Goal: Information Seeking & Learning: Learn about a topic

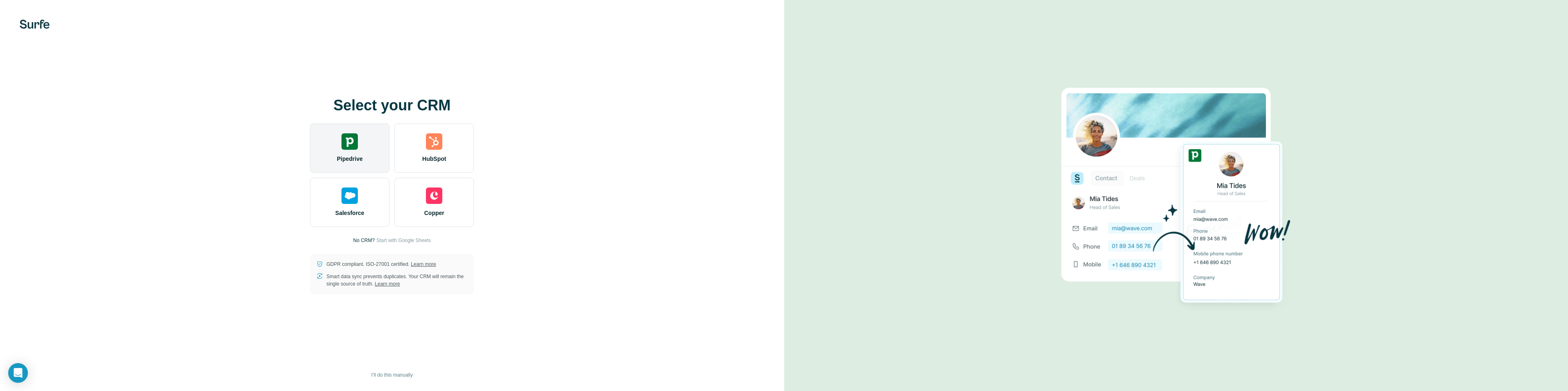
click at [340, 154] on div "Pipedrive" at bounding box center [349, 148] width 80 height 49
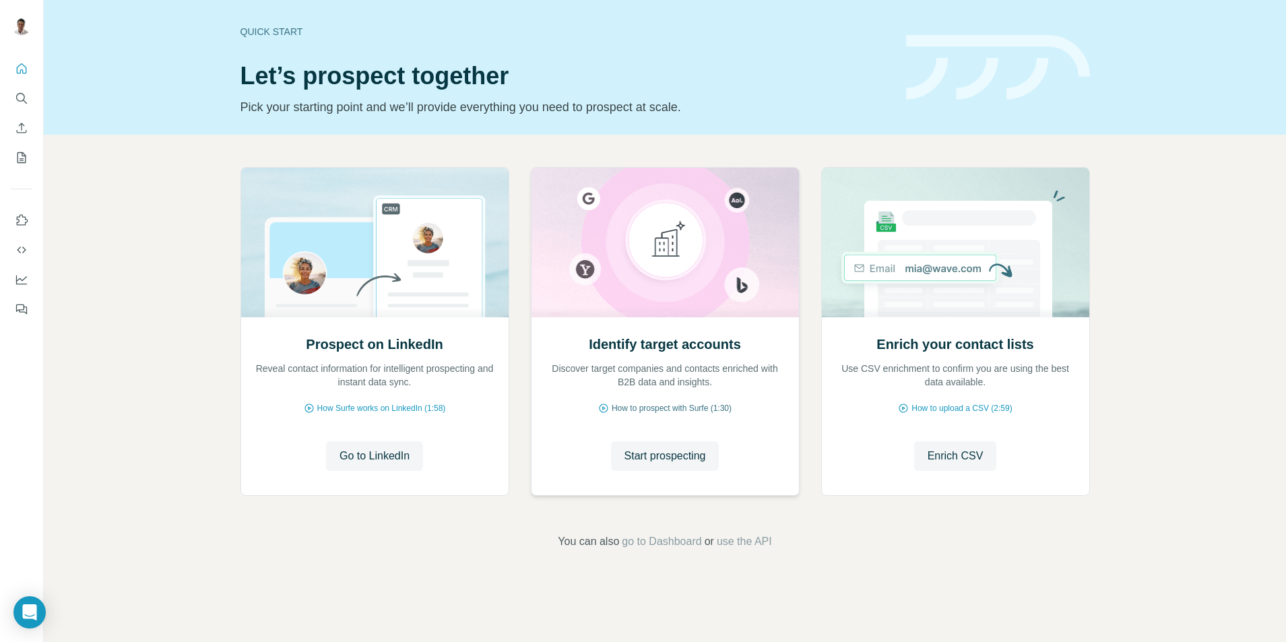
click at [711, 407] on span "How to prospect with Surfe (1:30)" at bounding box center [672, 408] width 120 height 12
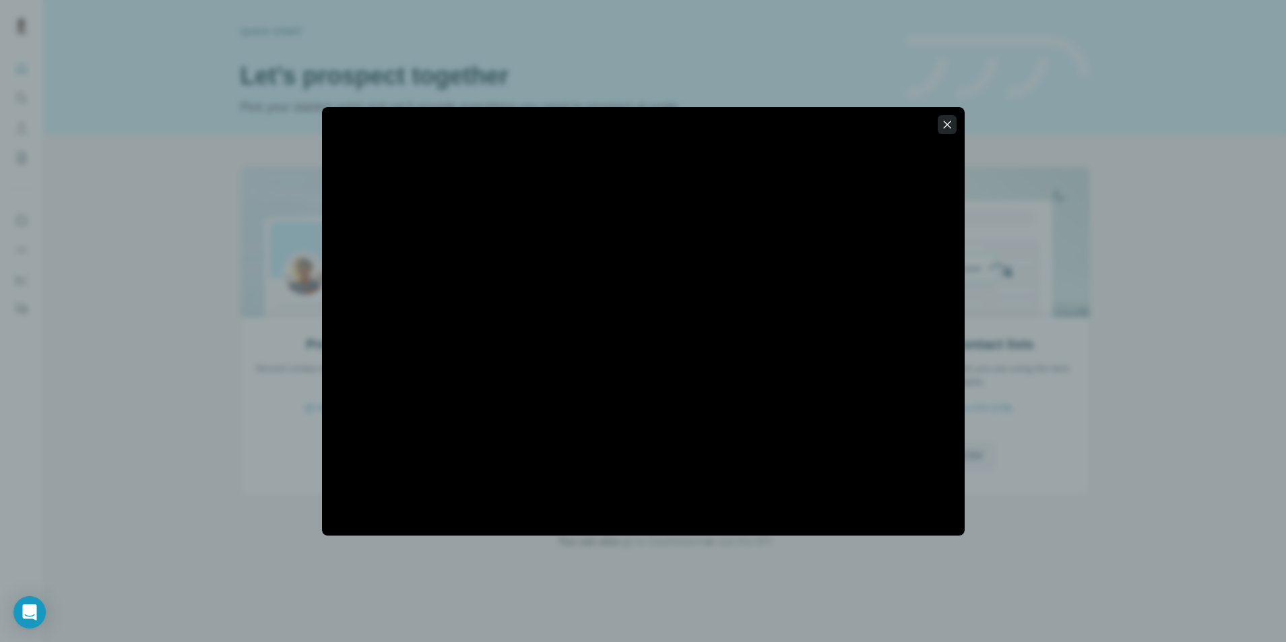
click at [940, 122] on icon "button" at bounding box center [946, 124] width 13 height 13
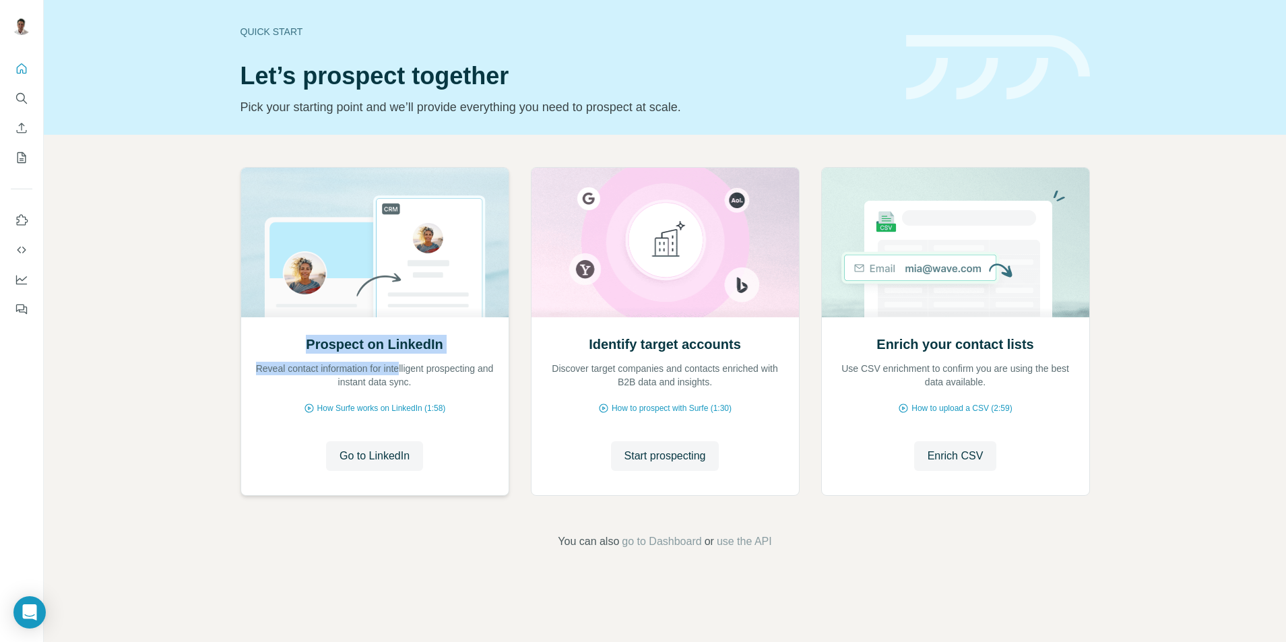
drag, startPoint x: 399, startPoint y: 344, endPoint x: 431, endPoint y: 432, distance: 93.3
click at [428, 426] on div "Prospect on LinkedIn Reveal contact information for intelligent prospecting and…" at bounding box center [374, 405] width 267 height 179
click at [651, 601] on div "Quick start Let’s prospect together Pick your starting point and we’ll provide …" at bounding box center [665, 321] width 1242 height 642
click at [667, 541] on span "go to Dashboard" at bounding box center [661, 541] width 79 height 16
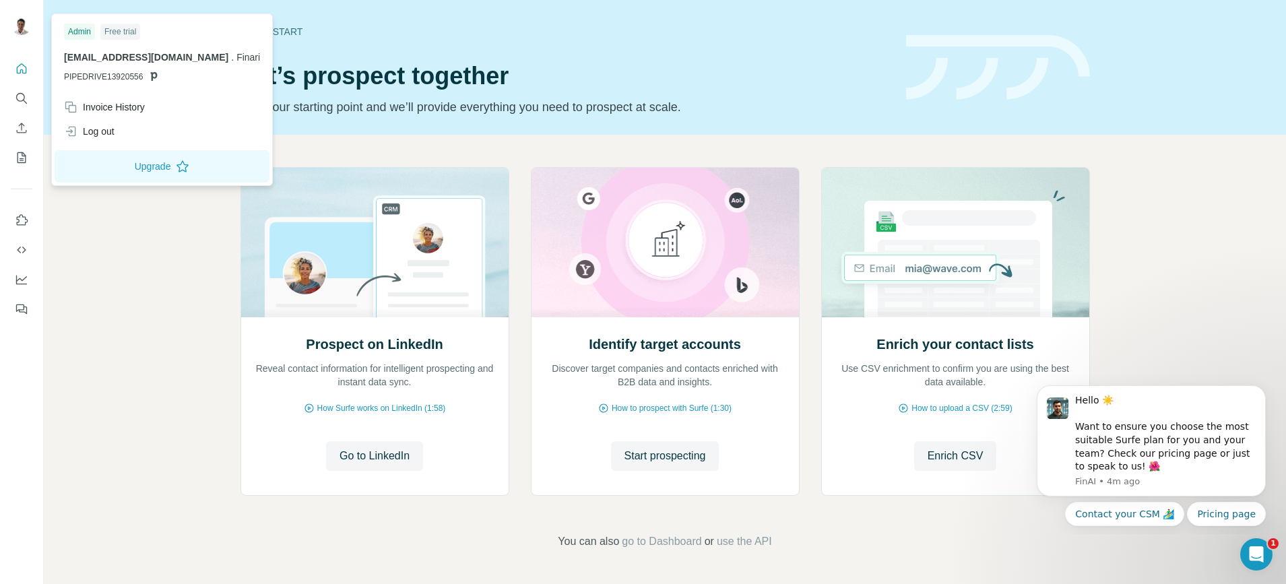
click at [26, 33] on img at bounding box center [22, 24] width 22 height 22
click at [13, 76] on button "Quick start" at bounding box center [22, 69] width 22 height 24
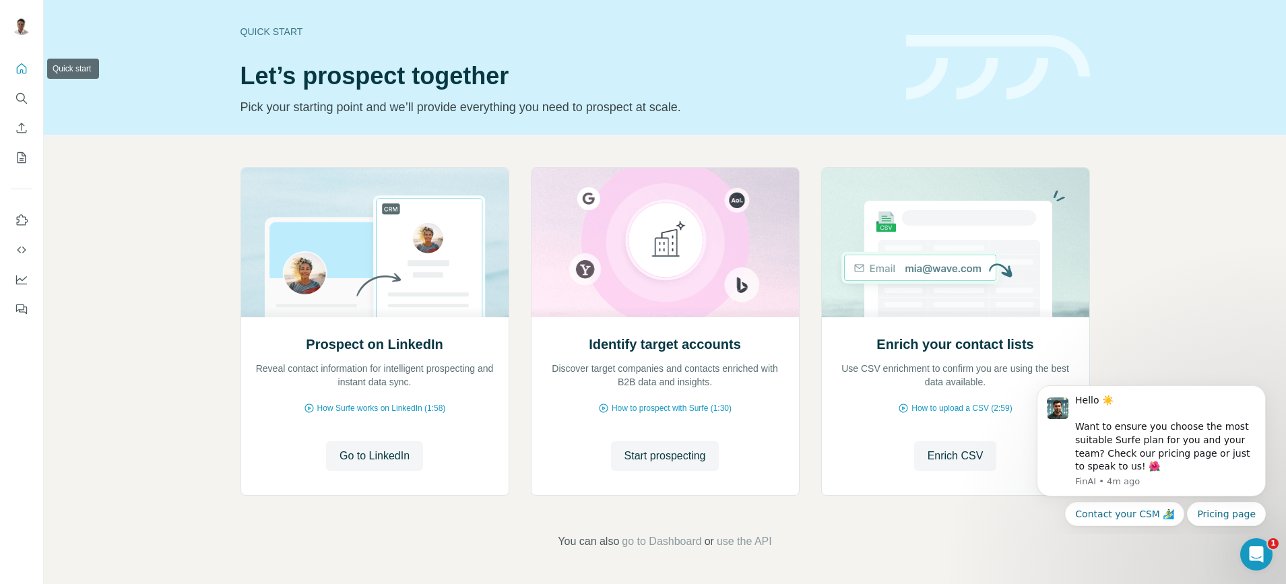
click at [13, 76] on button "Quick start" at bounding box center [22, 69] width 22 height 24
click at [14, 106] on button "Search" at bounding box center [22, 98] width 22 height 24
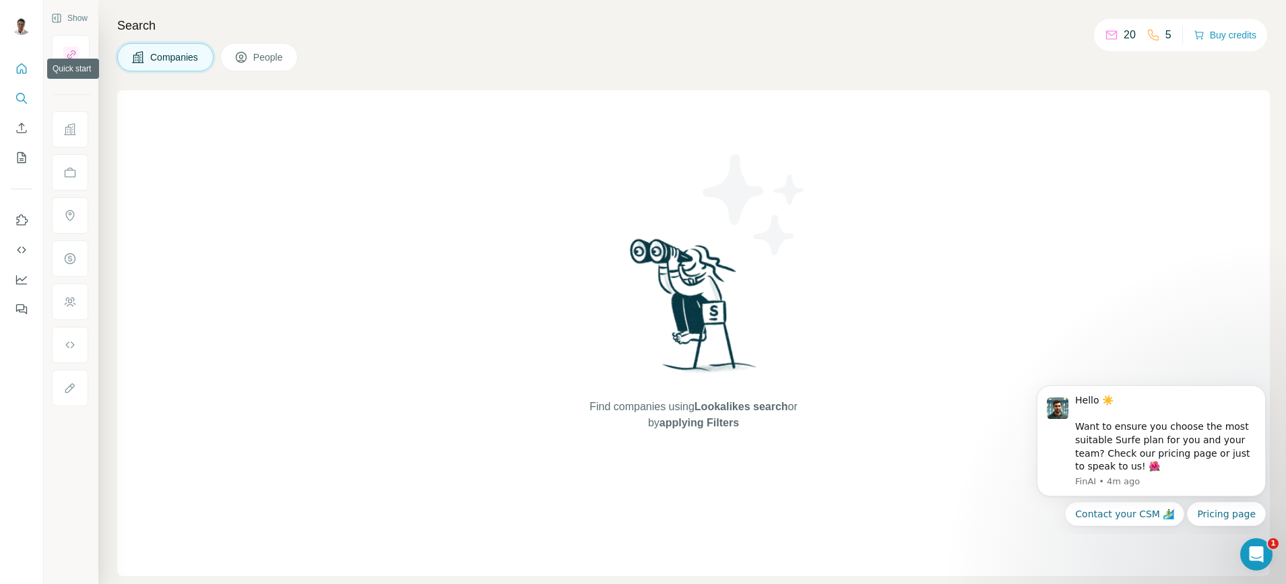
click at [18, 63] on icon "Quick start" at bounding box center [21, 68] width 13 height 13
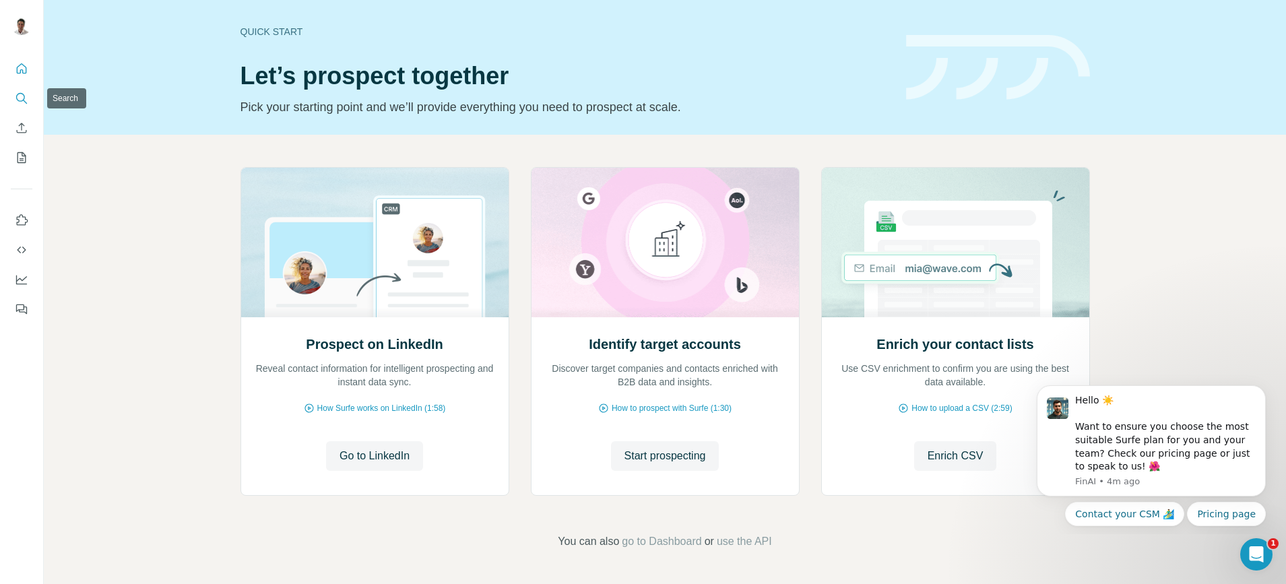
click at [21, 98] on icon "Search" at bounding box center [21, 98] width 13 height 13
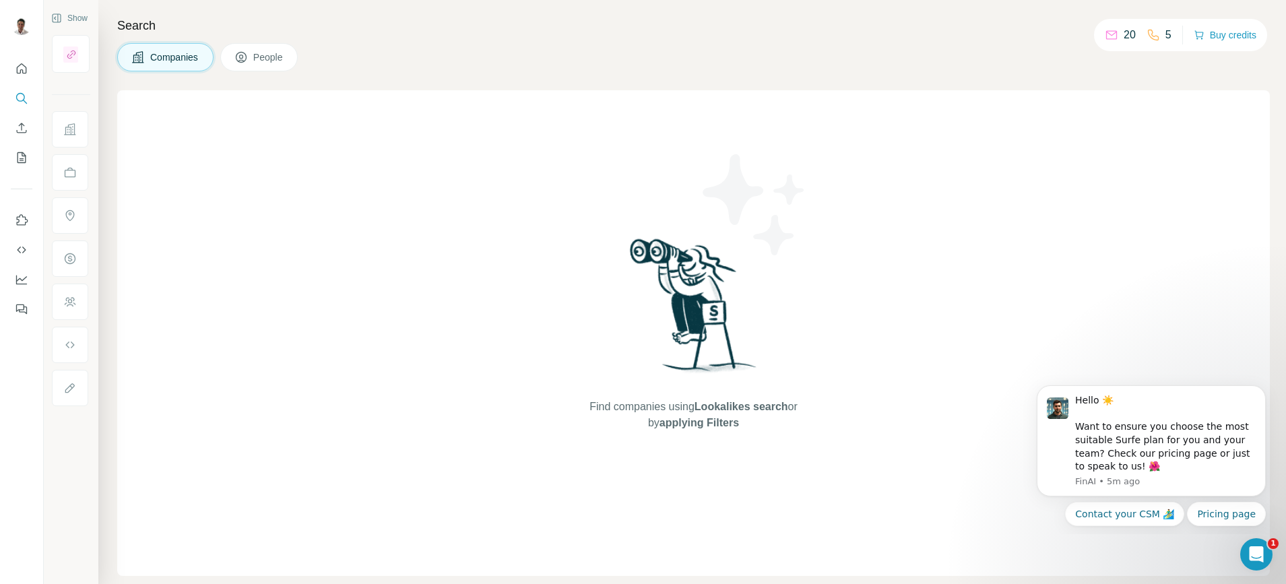
click at [242, 55] on icon at bounding box center [241, 58] width 7 height 7
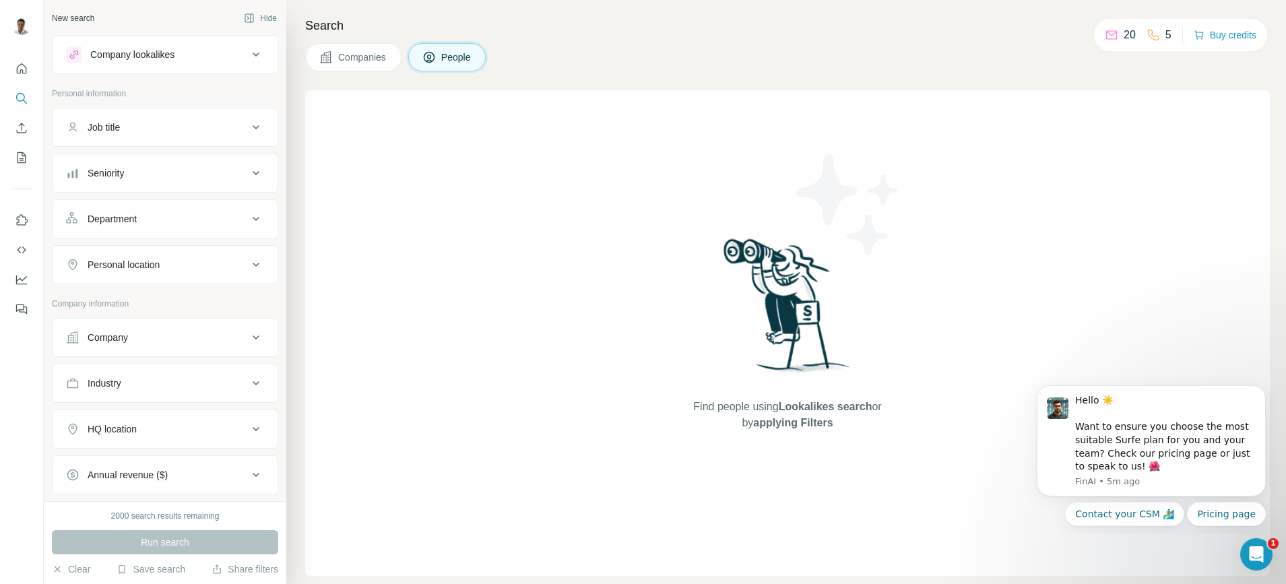
click at [175, 136] on button "Job title" at bounding box center [165, 127] width 225 height 32
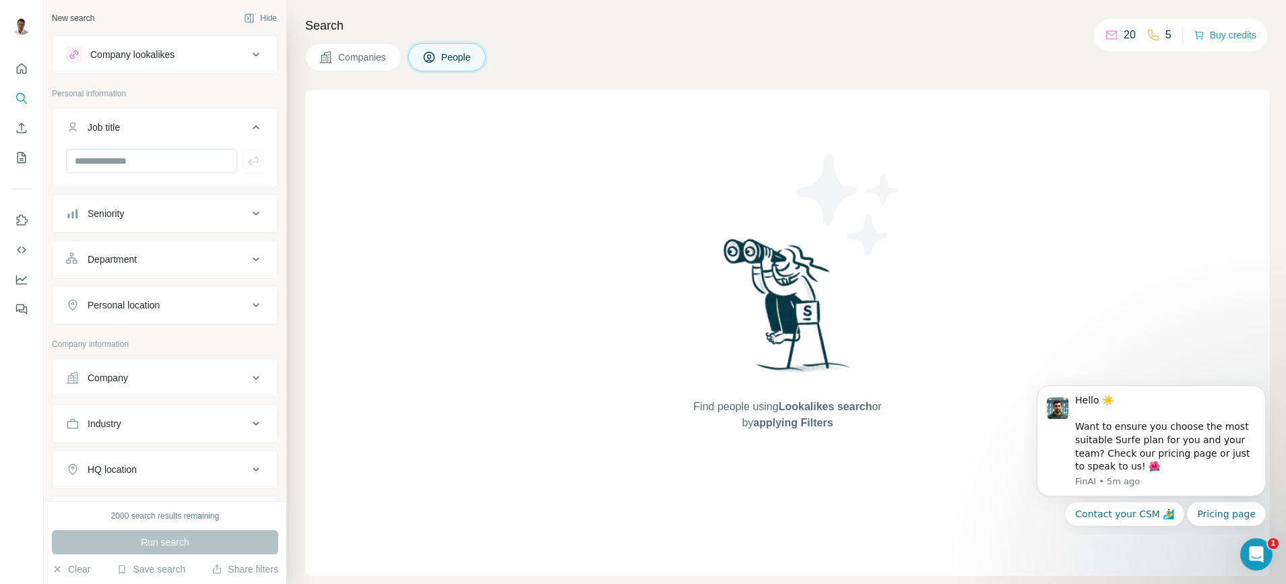
click at [174, 136] on button "Job title" at bounding box center [165, 130] width 225 height 38
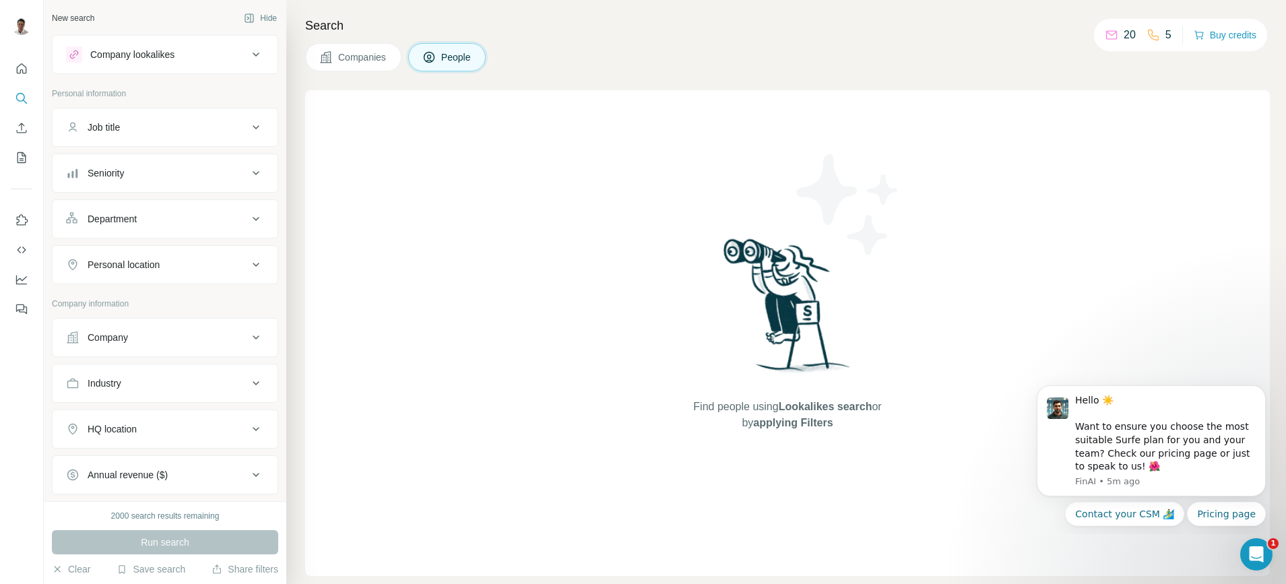
click at [152, 136] on button "Job title" at bounding box center [165, 127] width 225 height 32
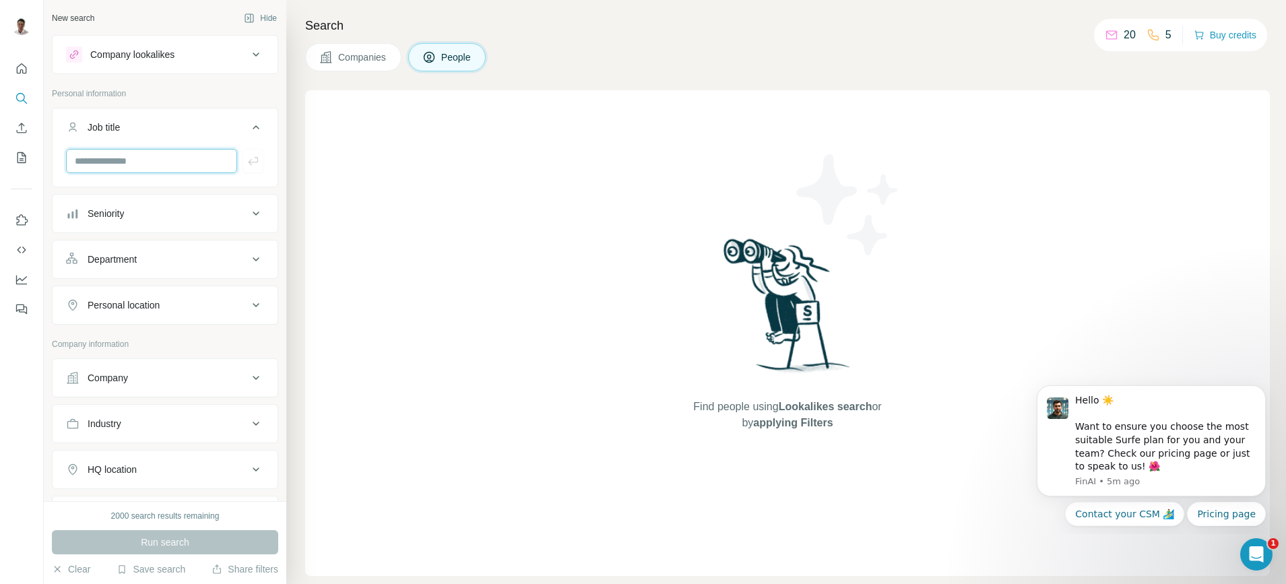
click at [146, 152] on input "text" at bounding box center [151, 161] width 171 height 24
click at [477, 170] on div "Find people using Lookalikes search or by applying Filters" at bounding box center [787, 333] width 964 height 486
click at [166, 201] on button "Seniority" at bounding box center [165, 213] width 225 height 32
click at [165, 203] on button "Seniority" at bounding box center [165, 216] width 225 height 38
click at [156, 253] on div "Department" at bounding box center [157, 259] width 182 height 13
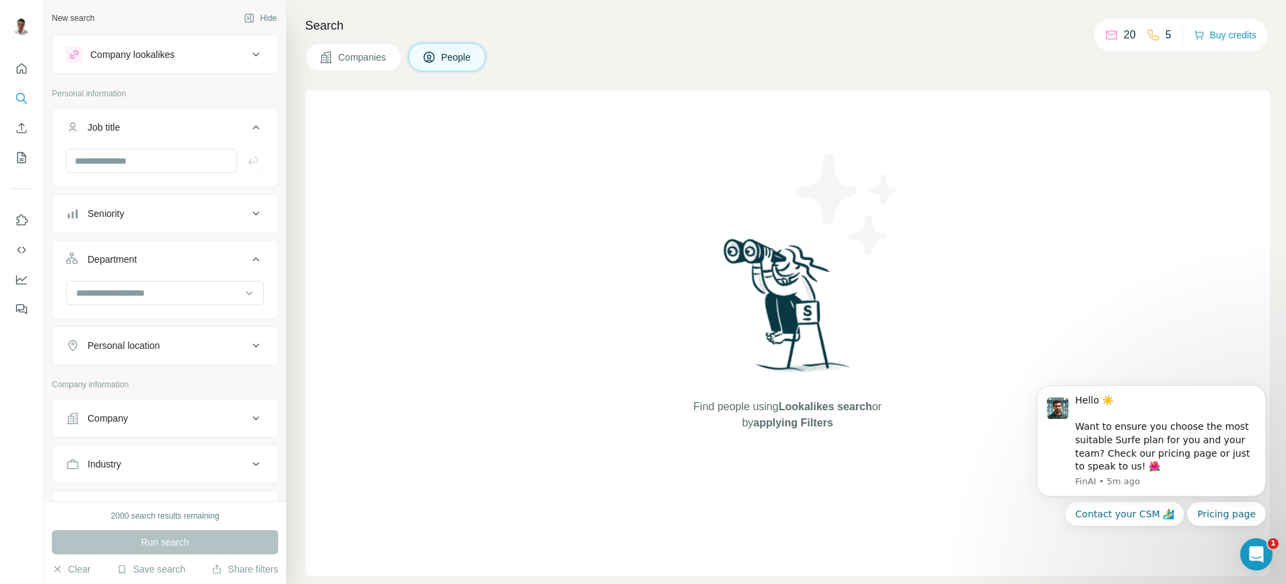
click at [156, 253] on div "Department" at bounding box center [157, 259] width 182 height 13
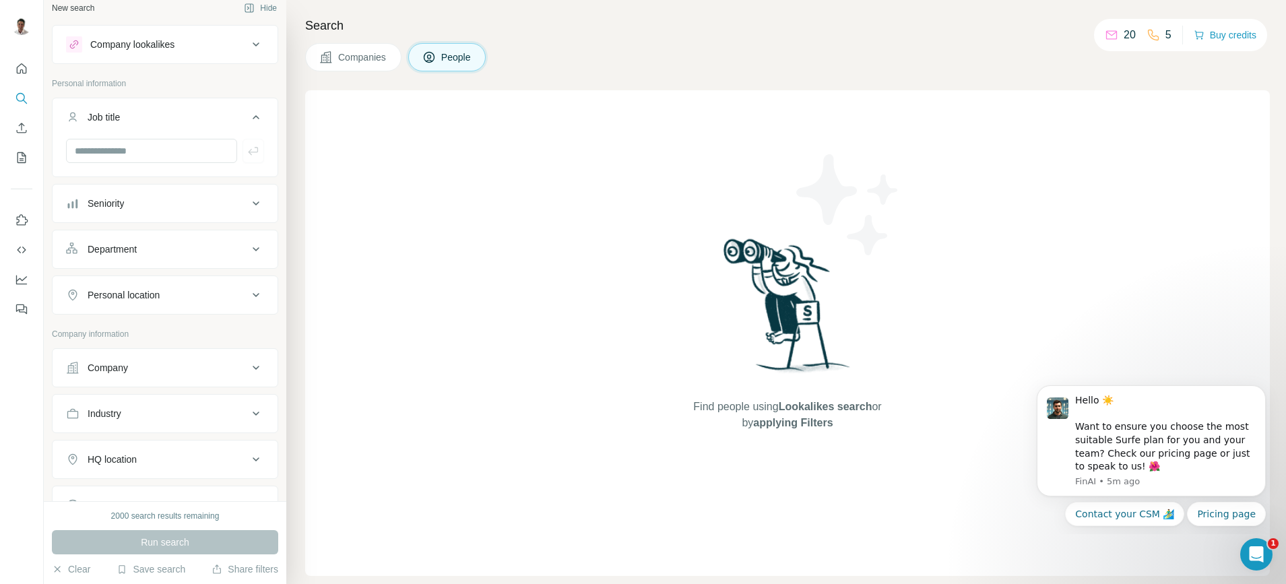
scroll to position [24, 0]
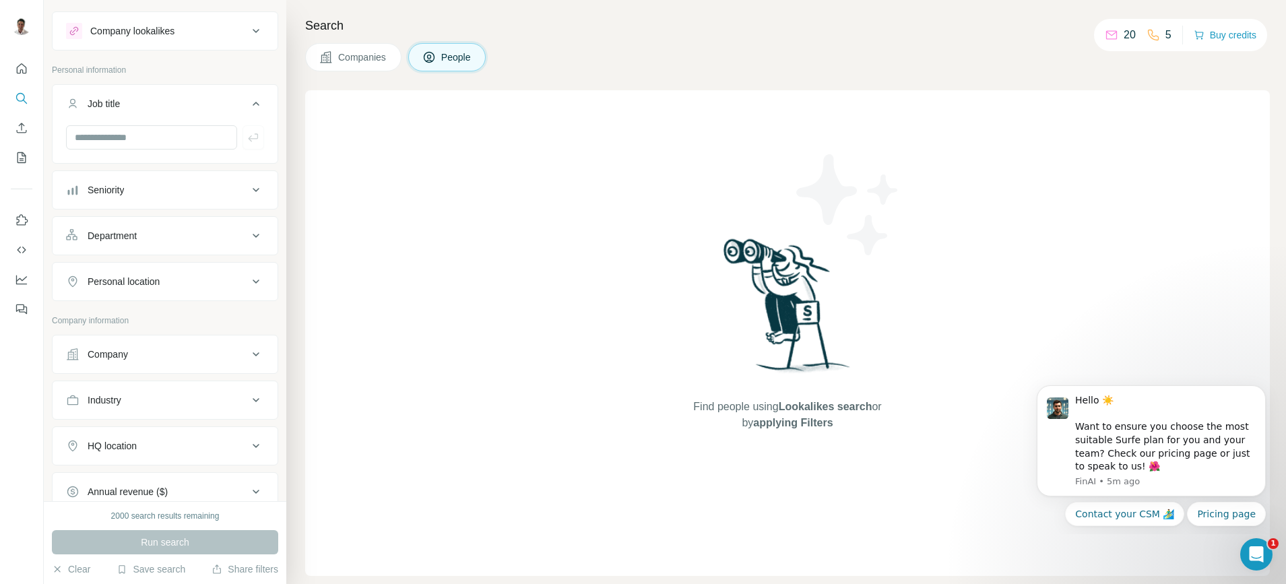
click at [141, 344] on button "Company" at bounding box center [165, 354] width 225 height 32
click at [141, 344] on button "Company" at bounding box center [165, 357] width 225 height 38
click at [137, 398] on div "Industry" at bounding box center [157, 399] width 182 height 13
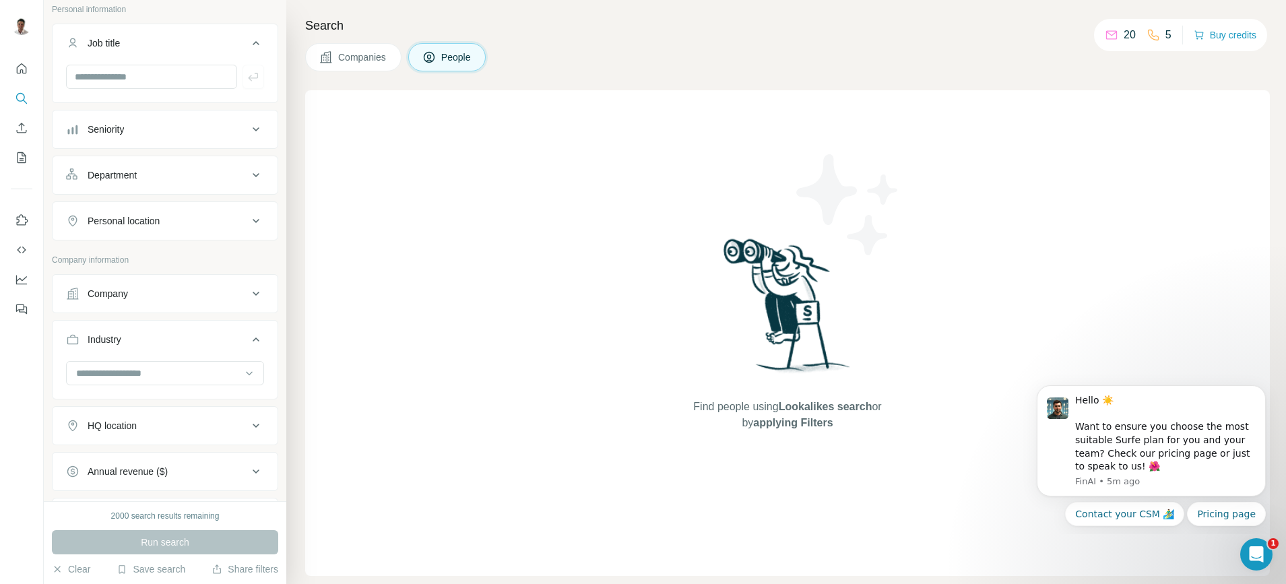
scroll to position [100, 0]
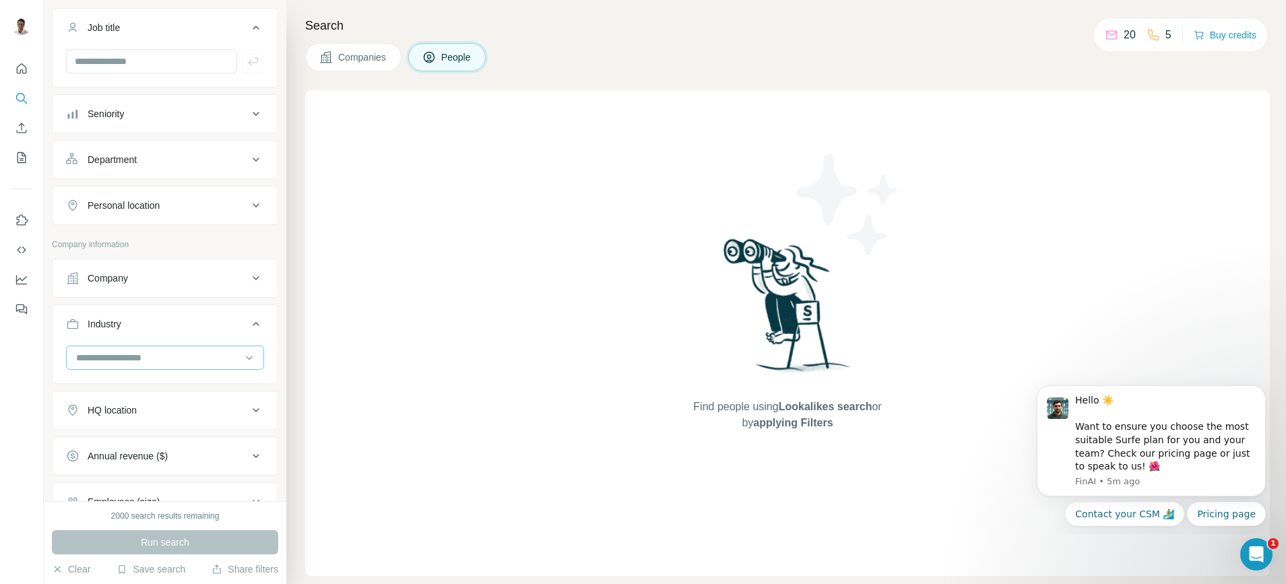
click at [153, 358] on input at bounding box center [158, 357] width 166 height 15
click at [150, 357] on input at bounding box center [158, 357] width 166 height 15
click at [150, 356] on input at bounding box center [158, 357] width 166 height 15
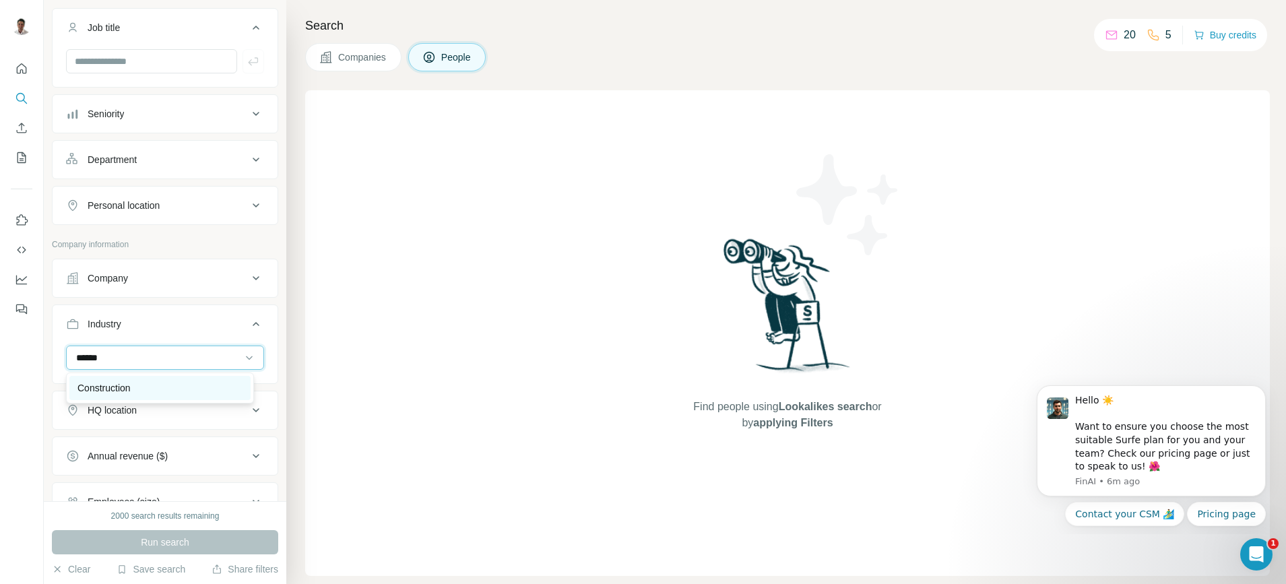
type input "******"
click at [137, 380] on div "Construction" at bounding box center [159, 388] width 181 height 24
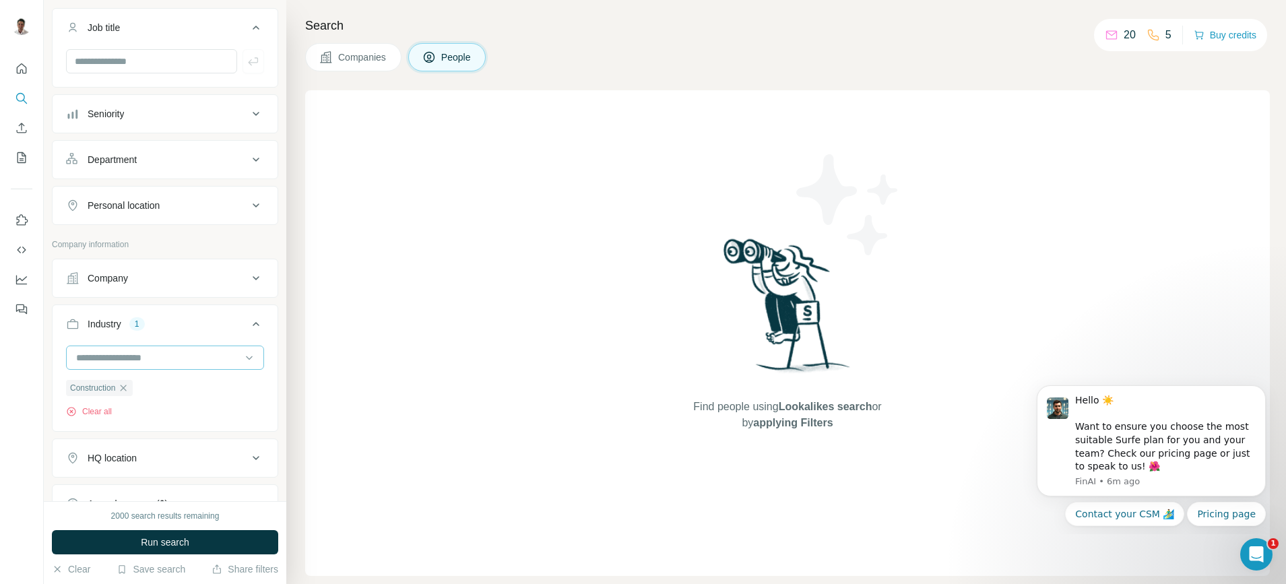
click at [158, 359] on input at bounding box center [158, 357] width 166 height 15
click at [160, 360] on input at bounding box center [158, 357] width 166 height 15
click at [162, 361] on input at bounding box center [158, 357] width 166 height 15
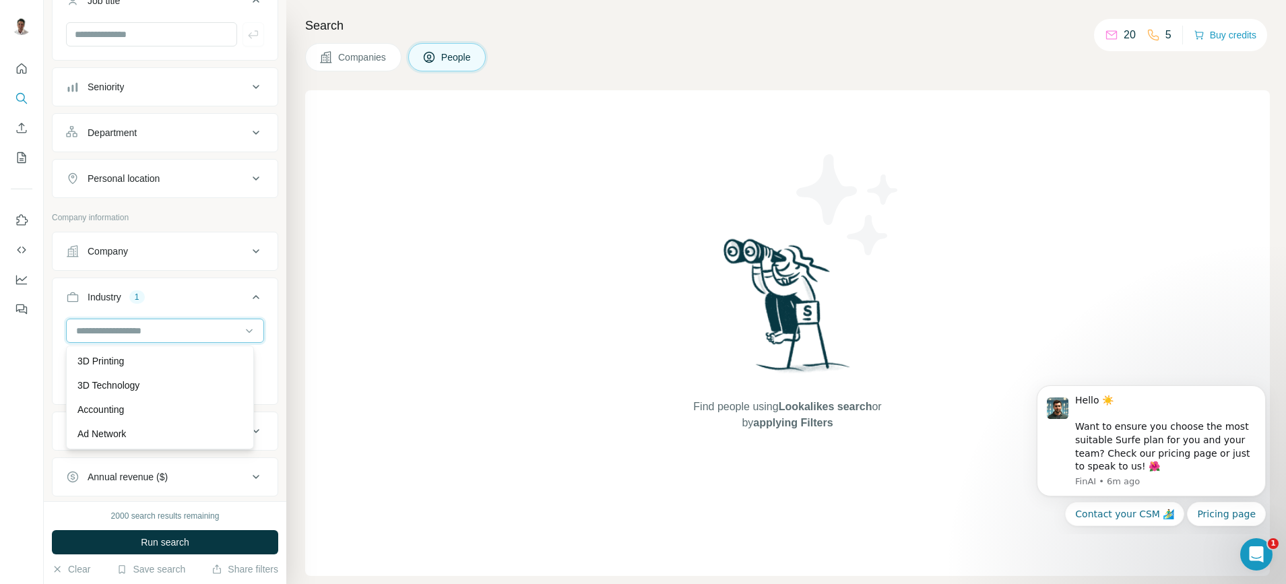
click at [163, 336] on input at bounding box center [158, 330] width 166 height 15
click at [166, 332] on div at bounding box center [158, 330] width 166 height 23
type input "********"
click at [159, 381] on div "Building Material" at bounding box center [159, 384] width 165 height 13
click at [174, 321] on div at bounding box center [158, 330] width 166 height 23
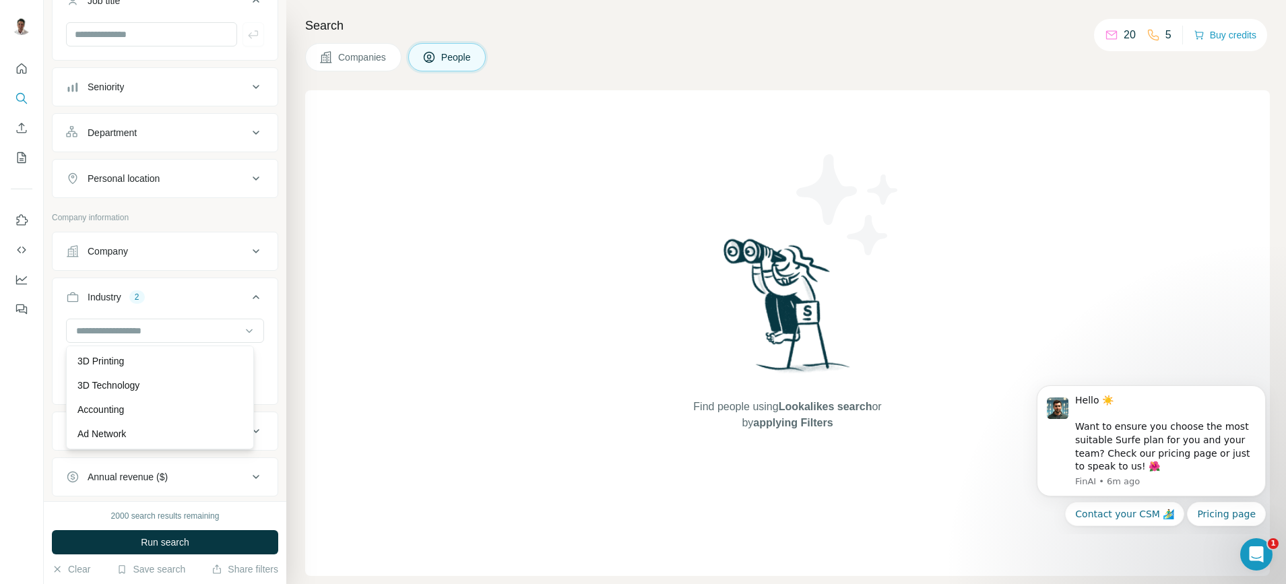
click at [58, 354] on div "Construction Building Material Clear all" at bounding box center [165, 360] width 225 height 83
click at [86, 331] on input at bounding box center [158, 330] width 166 height 15
click at [118, 333] on input at bounding box center [158, 330] width 166 height 15
click at [122, 330] on input at bounding box center [158, 330] width 166 height 15
type input "**********"
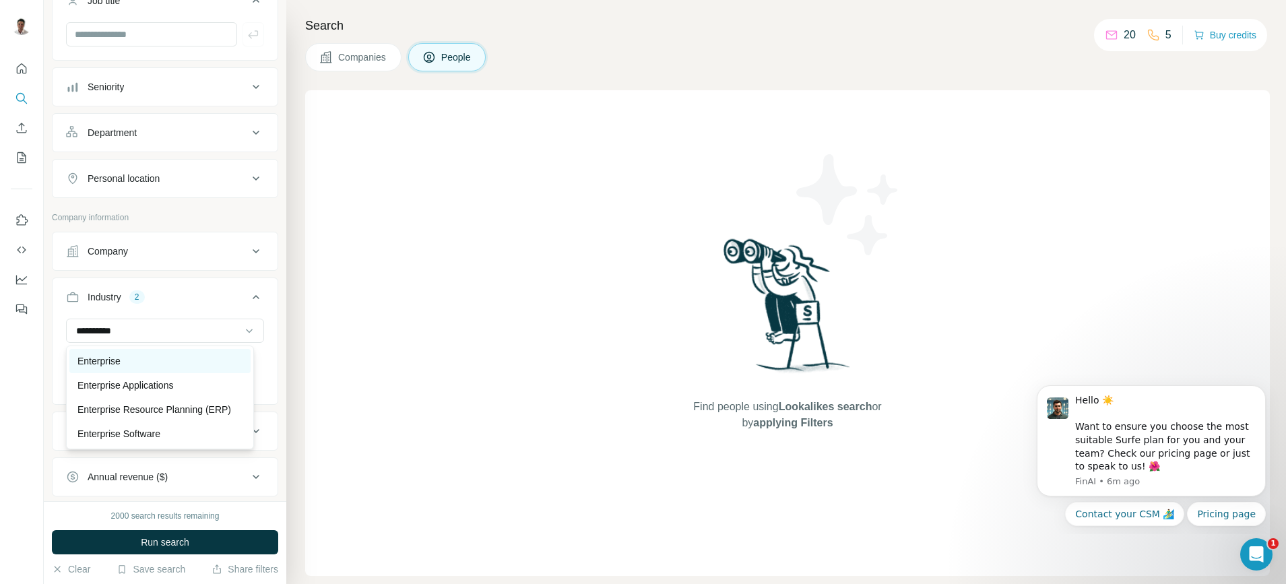
click at [169, 365] on div "Enterprise" at bounding box center [159, 360] width 165 height 13
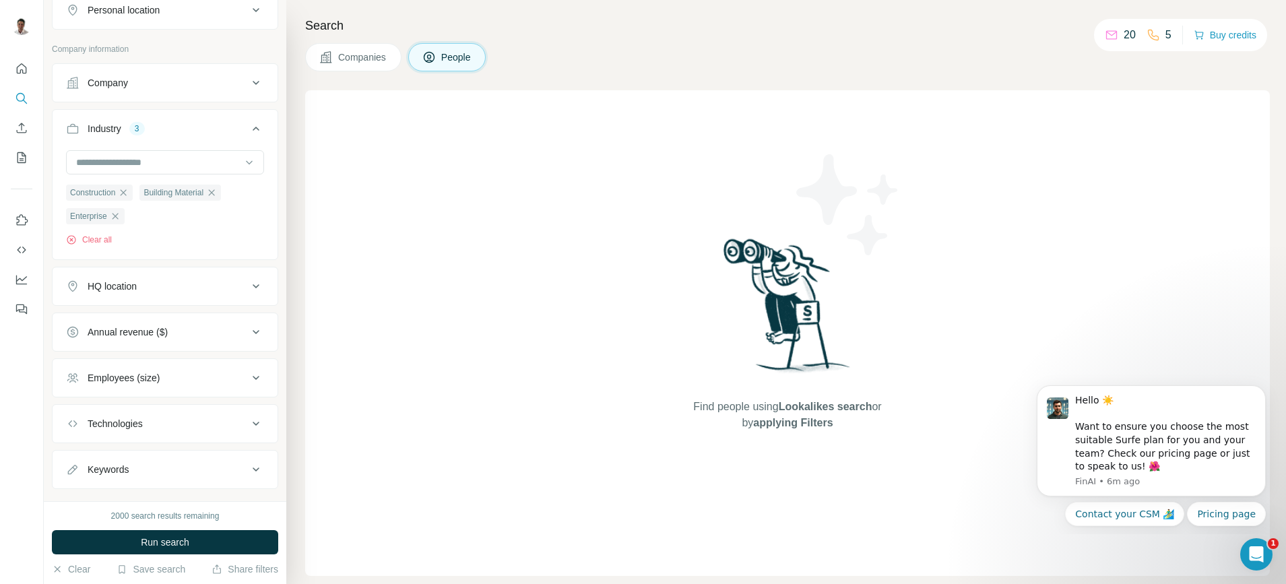
scroll to position [322, 0]
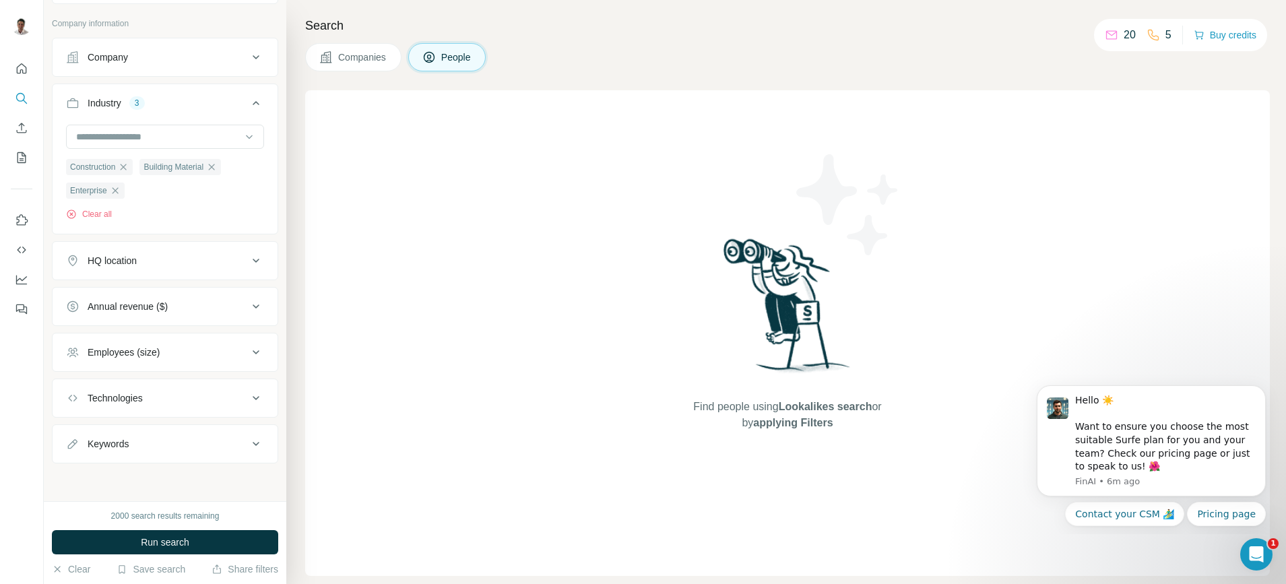
click at [191, 350] on div "Employees (size)" at bounding box center [157, 351] width 182 height 13
click at [191, 350] on div "Employees (size)" at bounding box center [157, 350] width 182 height 13
click at [164, 397] on div "Technologies" at bounding box center [157, 397] width 182 height 13
click at [164, 397] on div "Technologies" at bounding box center [157, 396] width 182 height 13
click at [166, 472] on div "New search Hide Company lookalikes Personal information Job title Seniority Dep…" at bounding box center [165, 250] width 242 height 501
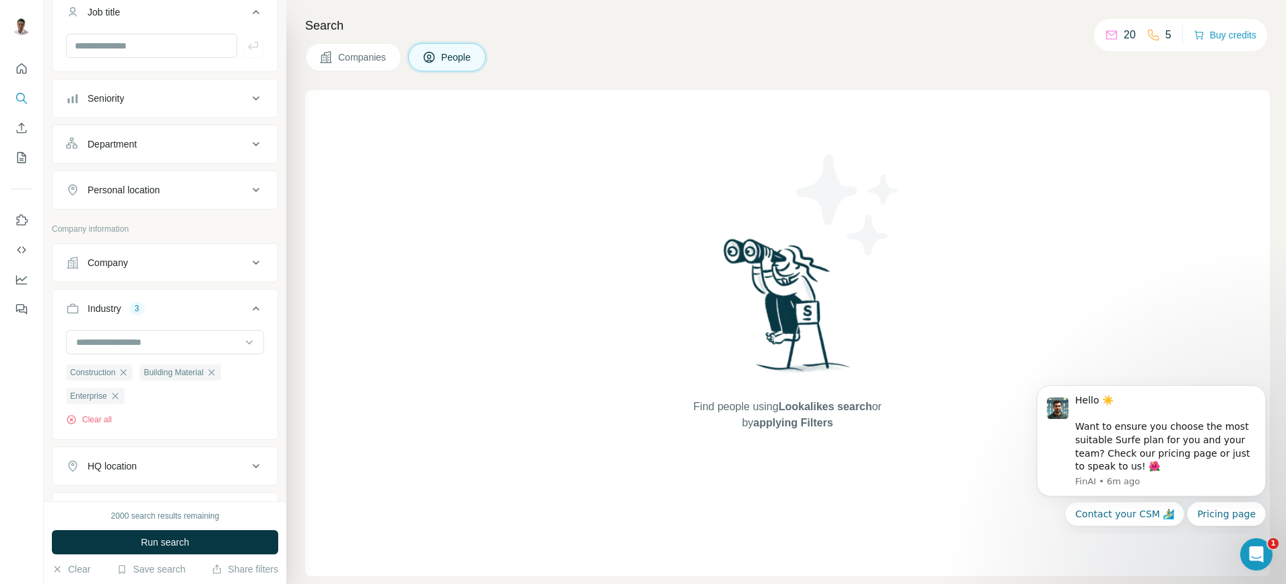
scroll to position [0, 0]
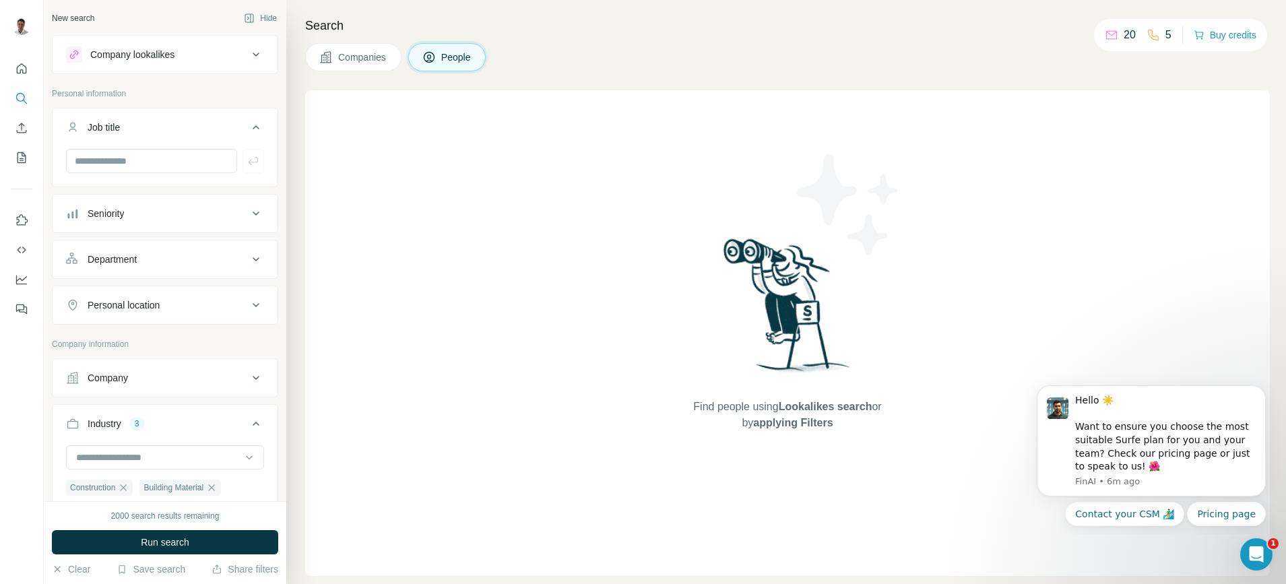
click at [133, 218] on div "Seniority" at bounding box center [157, 213] width 182 height 13
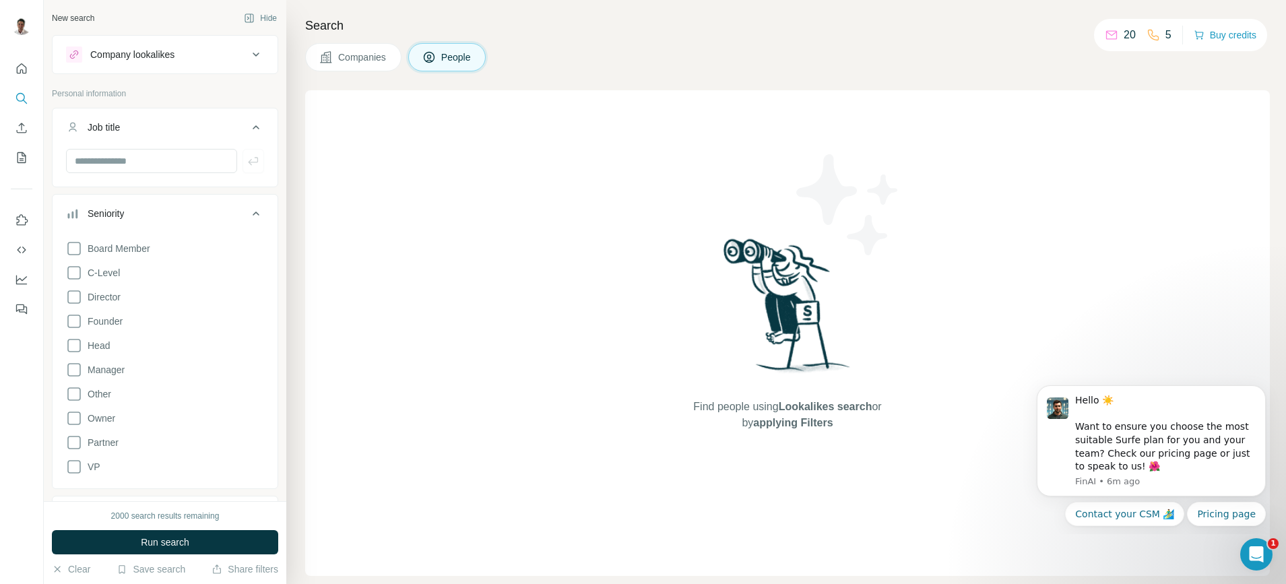
click at [133, 218] on div "Seniority" at bounding box center [157, 213] width 182 height 13
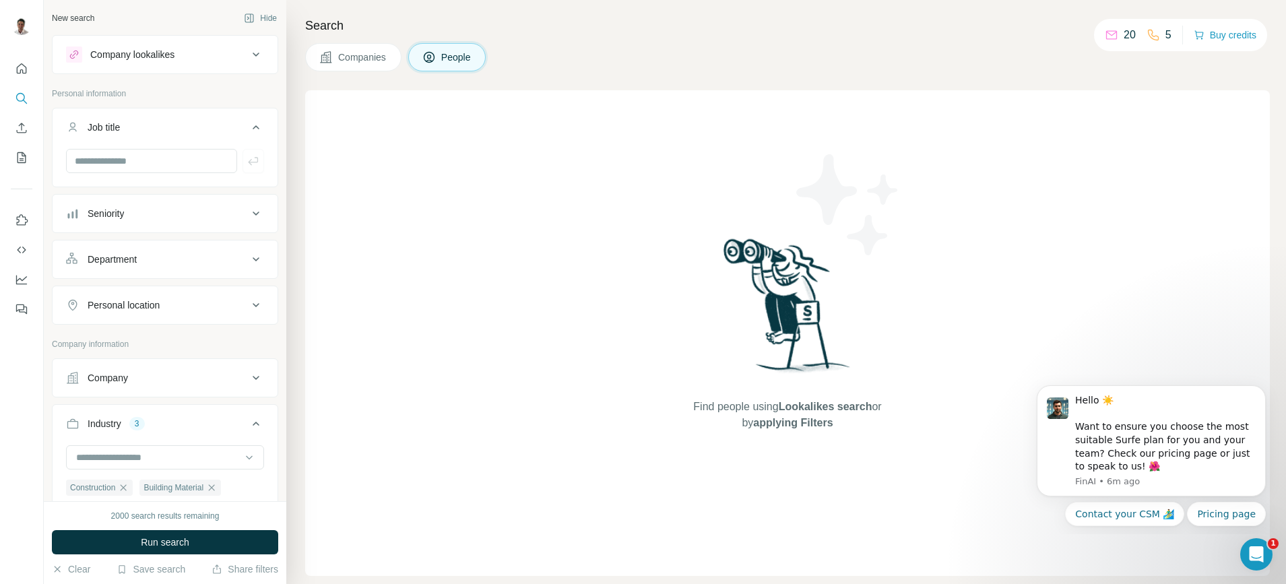
click at [112, 256] on div "Department" at bounding box center [112, 259] width 49 height 13
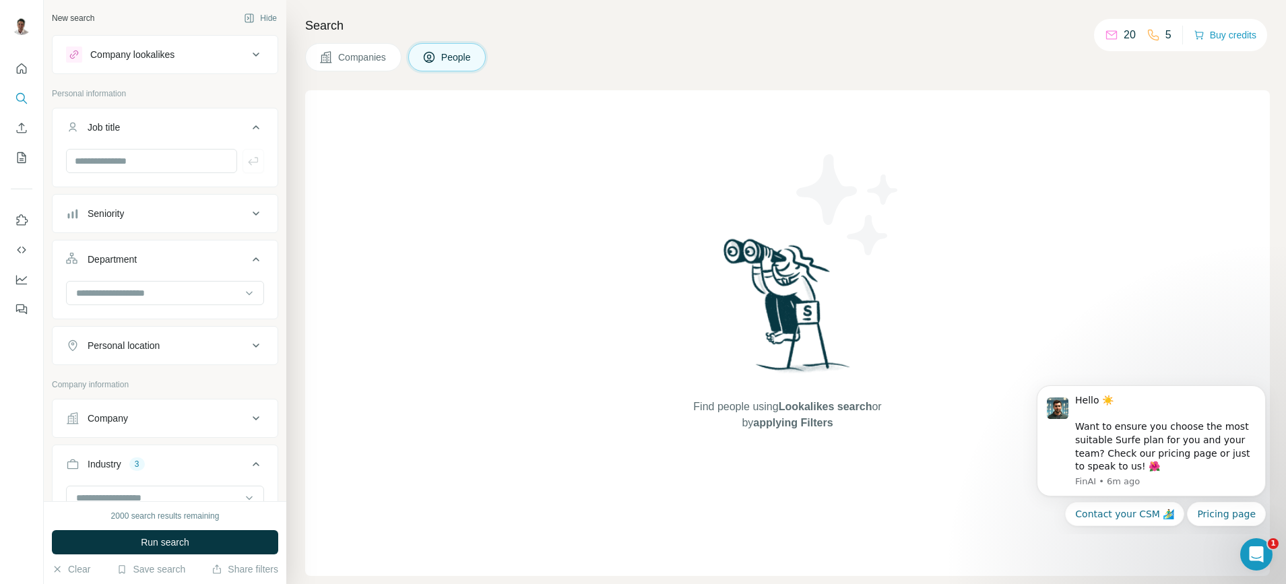
click at [112, 256] on div "Department" at bounding box center [112, 259] width 49 height 13
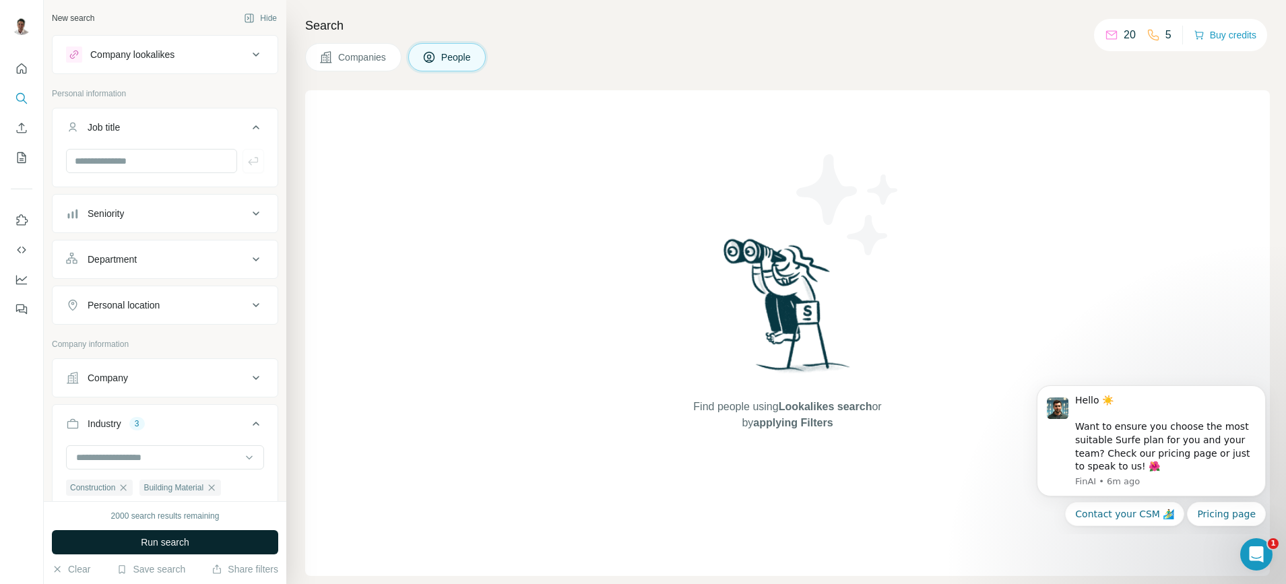
click at [180, 535] on span "Run search" at bounding box center [165, 541] width 48 height 13
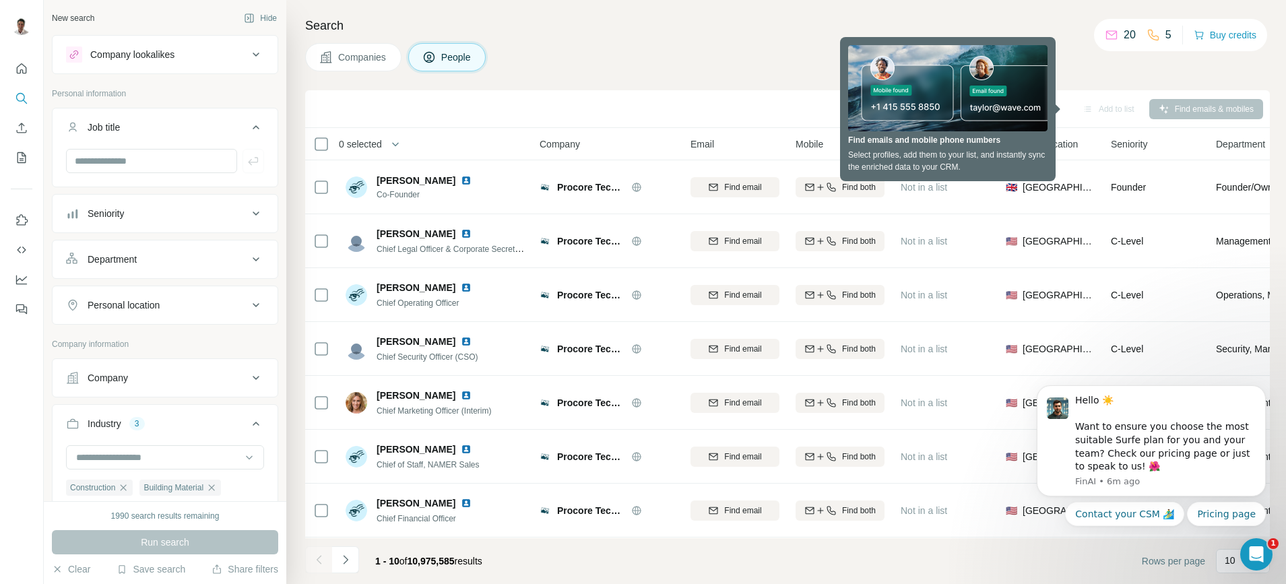
scroll to position [322, 0]
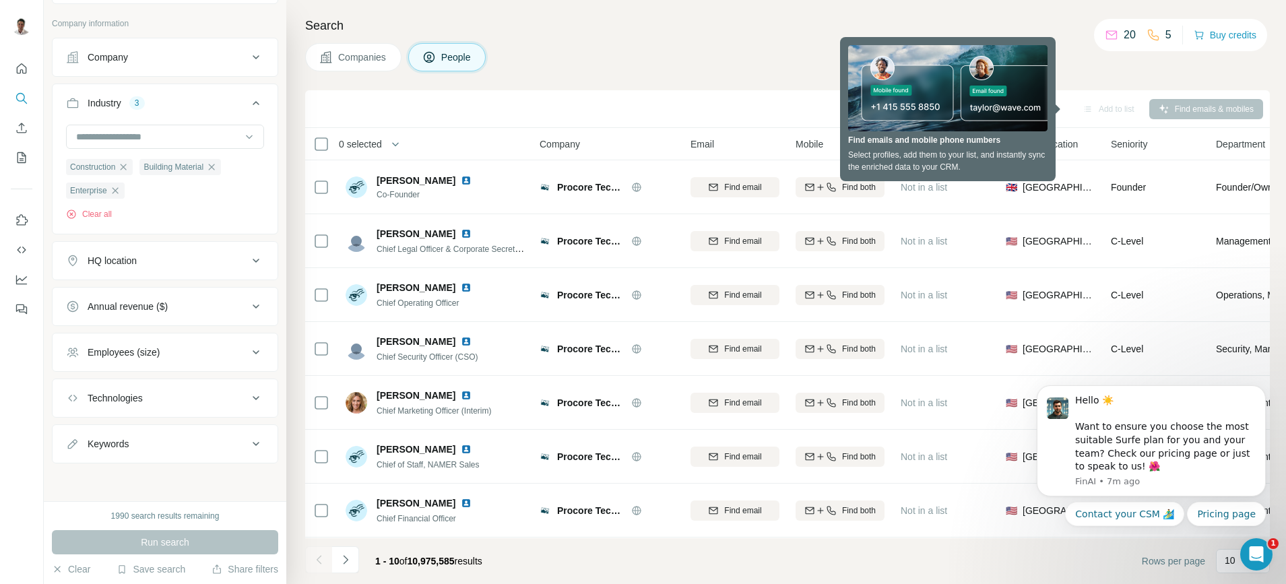
click at [156, 257] on div "HQ location" at bounding box center [157, 260] width 182 height 13
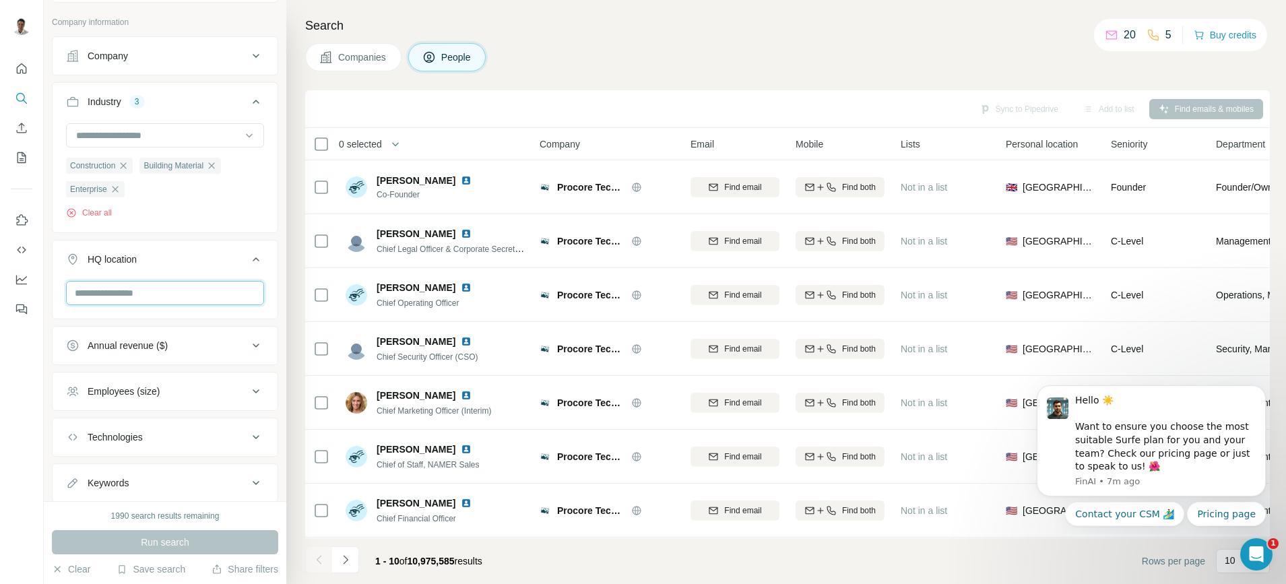
click at [149, 284] on input "text" at bounding box center [165, 293] width 198 height 24
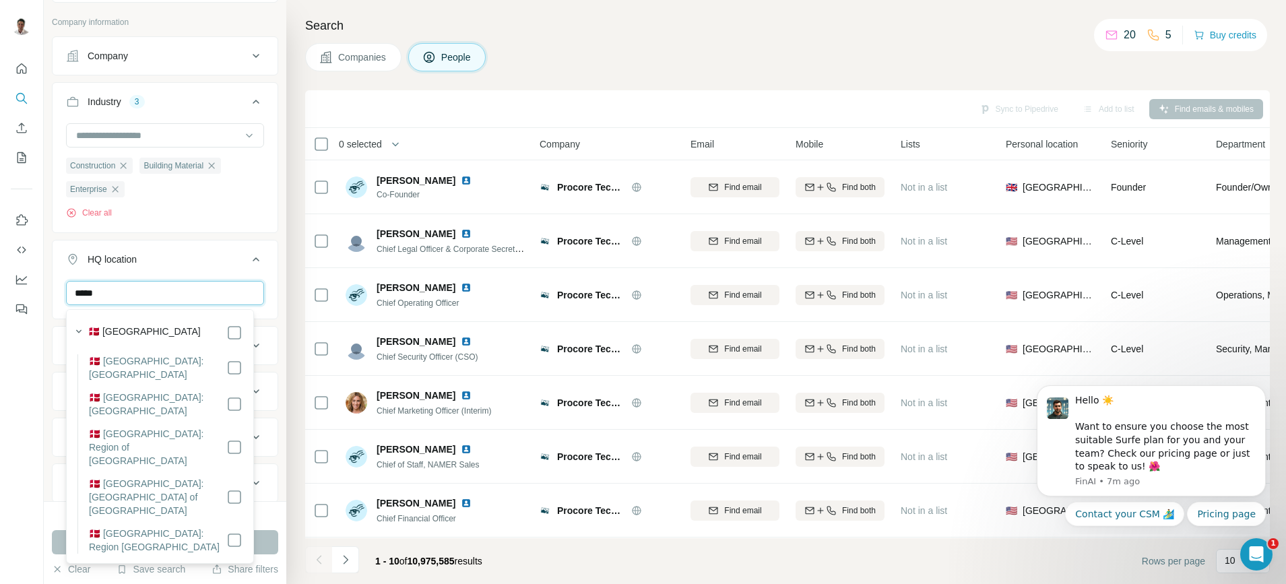
type input "*****"
click at [145, 335] on div "🇩🇰 [GEOGRAPHIC_DATA]" at bounding box center [165, 333] width 154 height 16
click at [145, 333] on div "🇩🇰 [GEOGRAPHIC_DATA]" at bounding box center [165, 333] width 154 height 16
click at [217, 537] on button "Run search" at bounding box center [165, 542] width 226 height 24
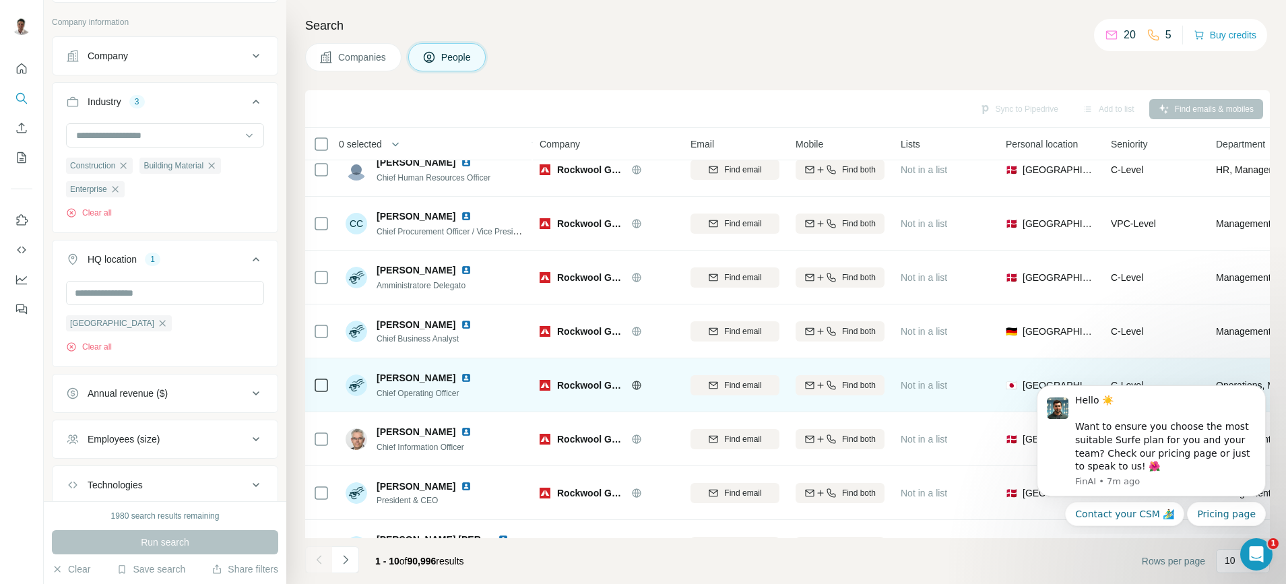
scroll to position [168, 0]
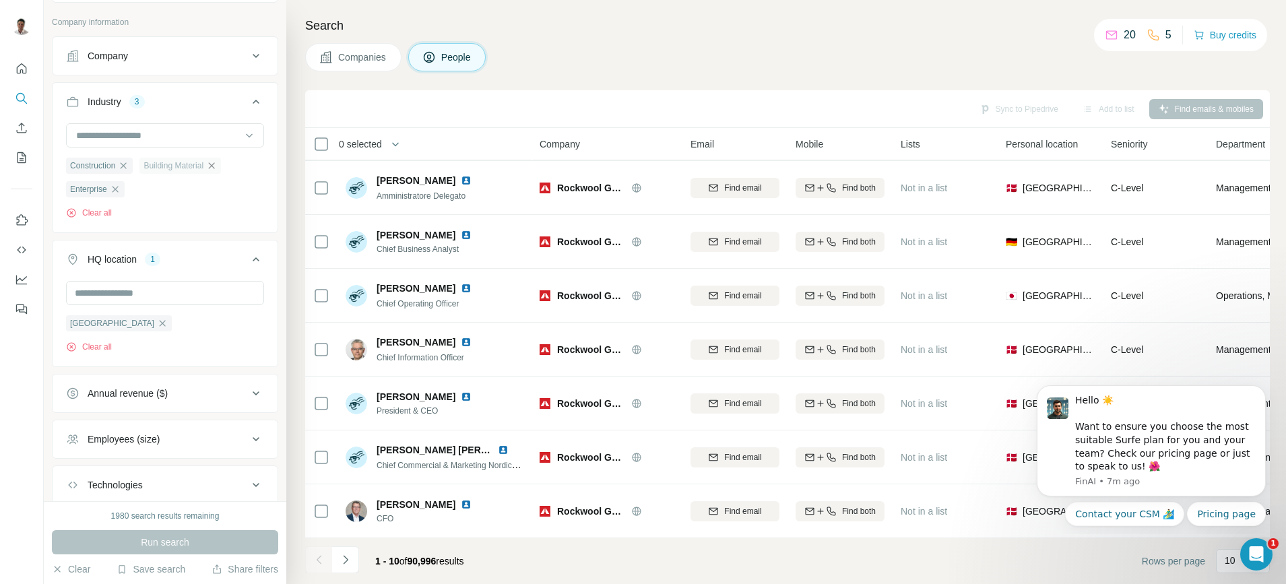
click at [217, 164] on icon "button" at bounding box center [211, 165] width 11 height 11
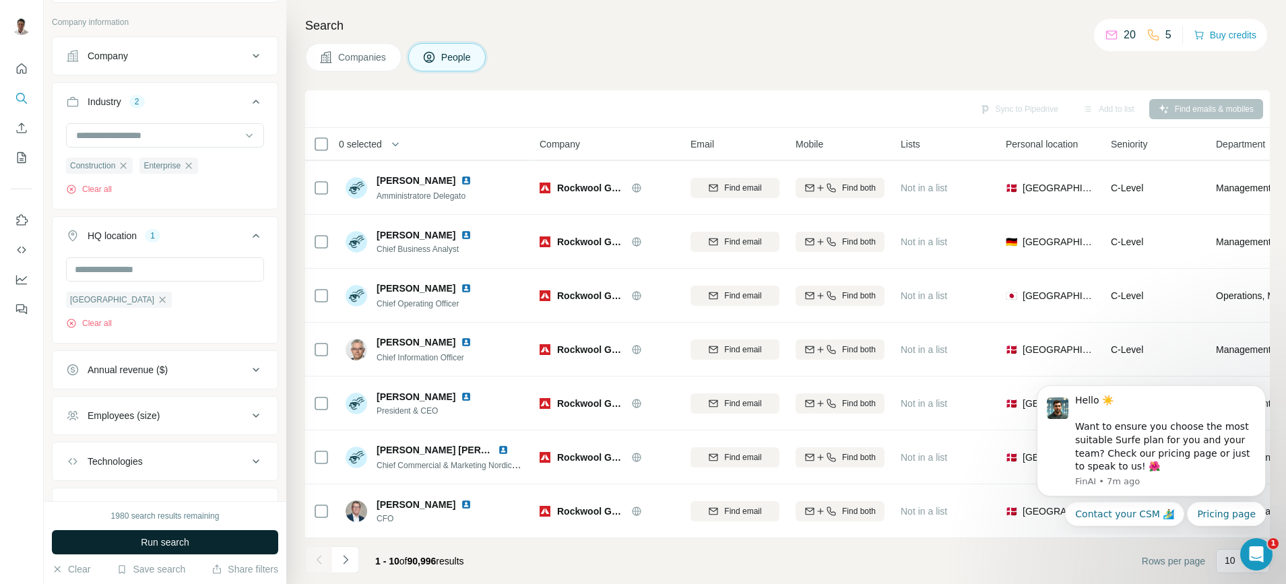
click at [216, 548] on button "Run search" at bounding box center [165, 542] width 226 height 24
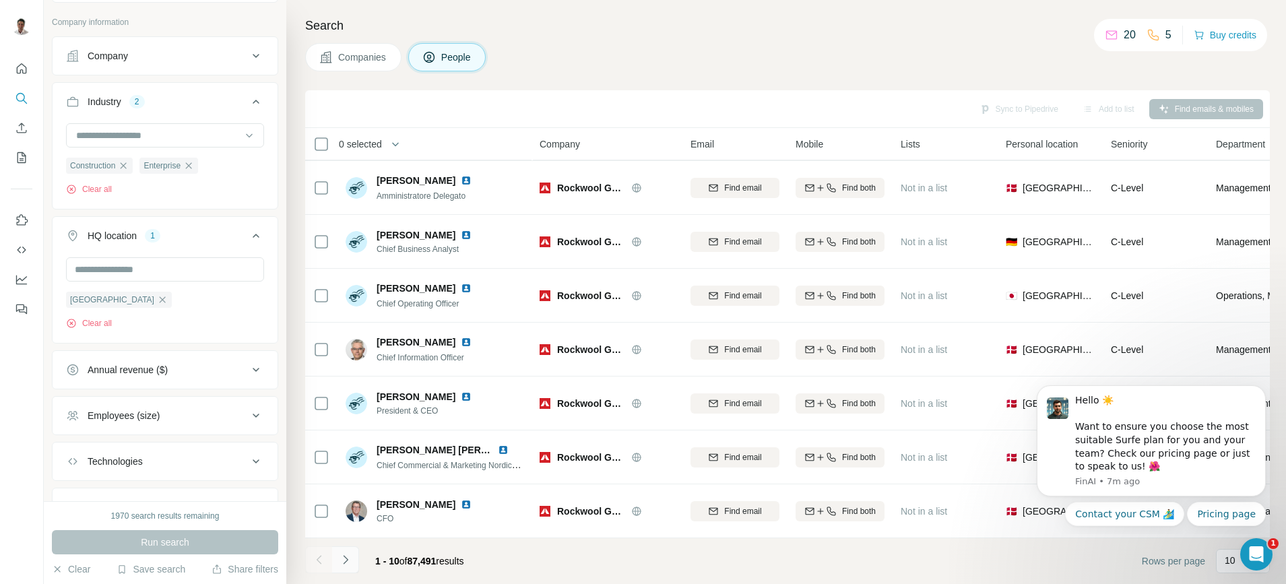
click at [355, 562] on button "Navigate to next page" at bounding box center [345, 559] width 27 height 27
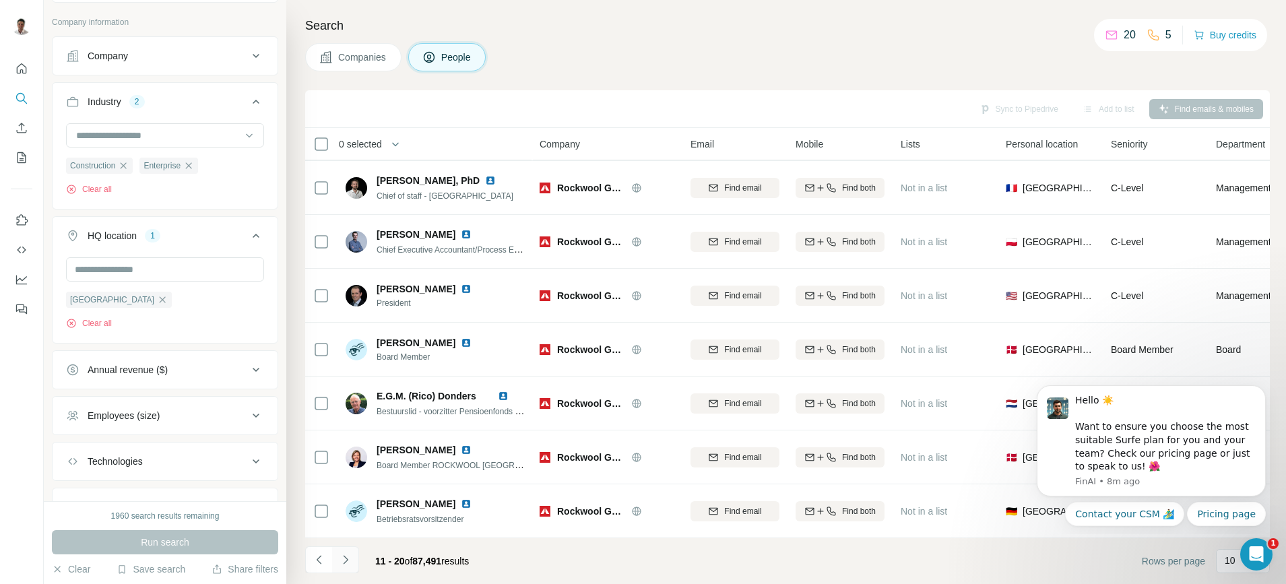
click at [355, 562] on button "Navigate to next page" at bounding box center [345, 559] width 27 height 27
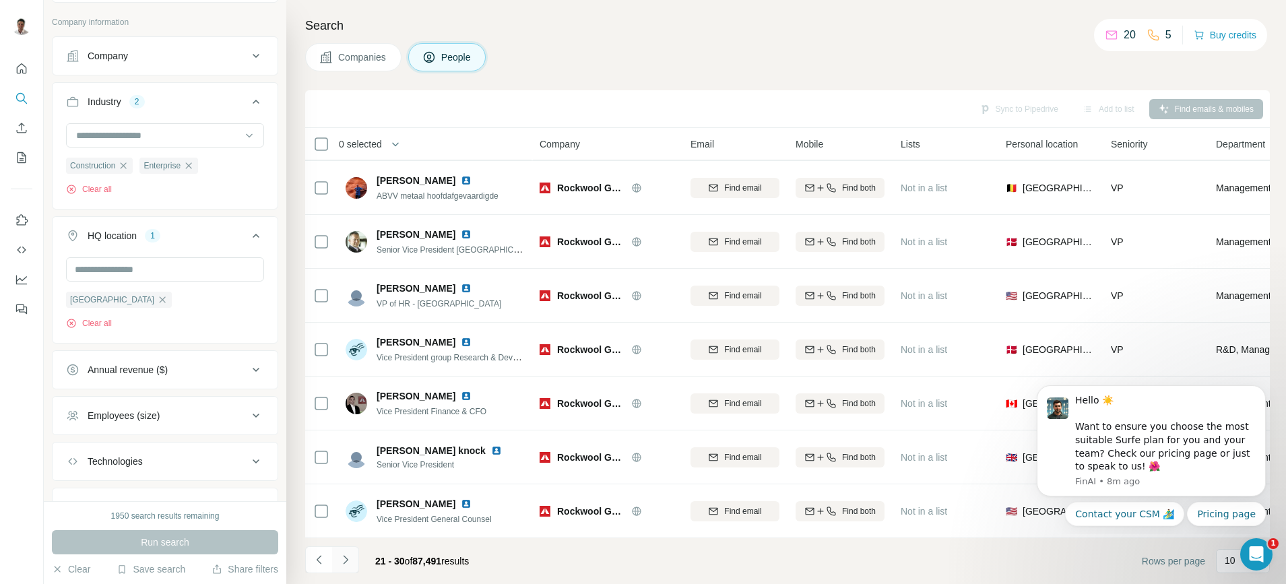
click at [354, 562] on button "Navigate to next page" at bounding box center [345, 559] width 27 height 27
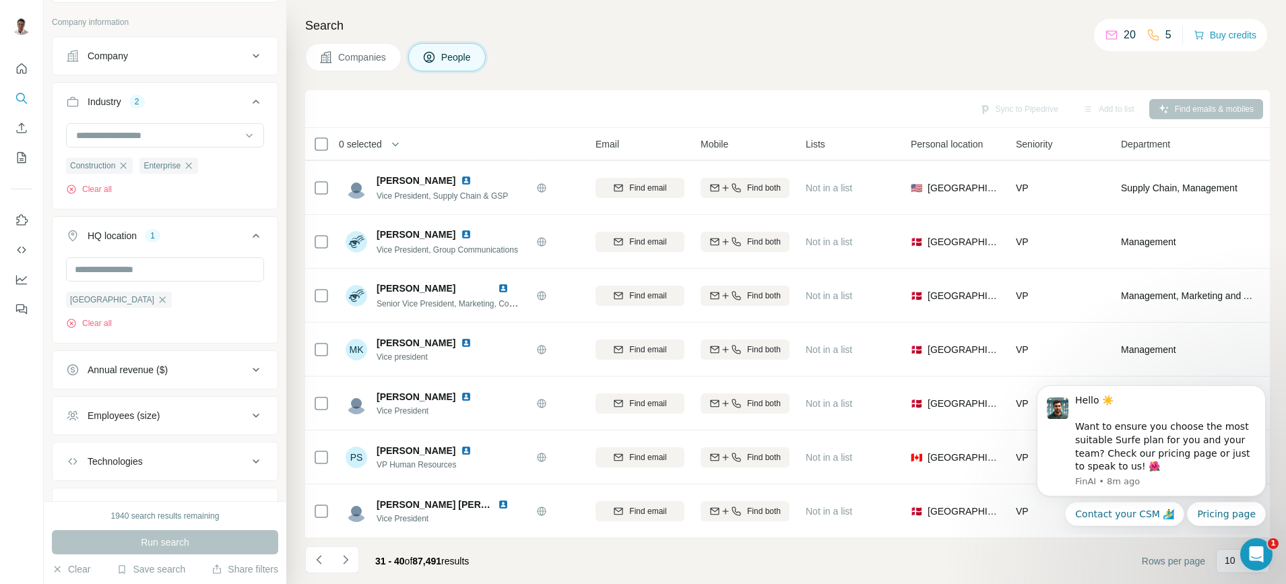
scroll to position [168, 0]
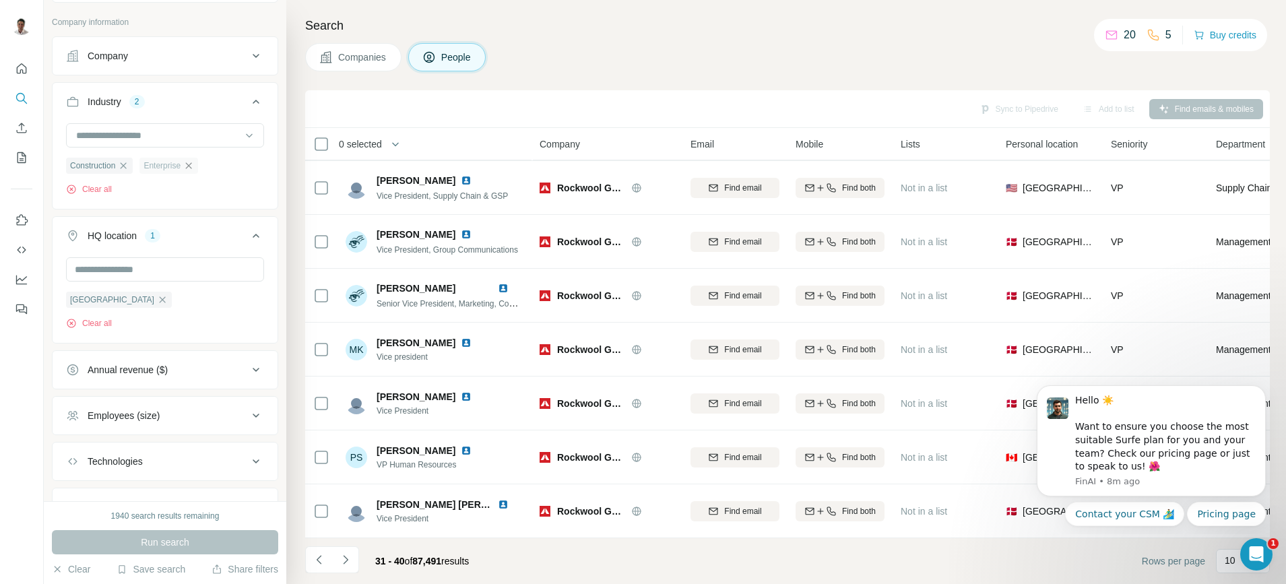
click at [192, 168] on icon "button" at bounding box center [188, 165] width 11 height 11
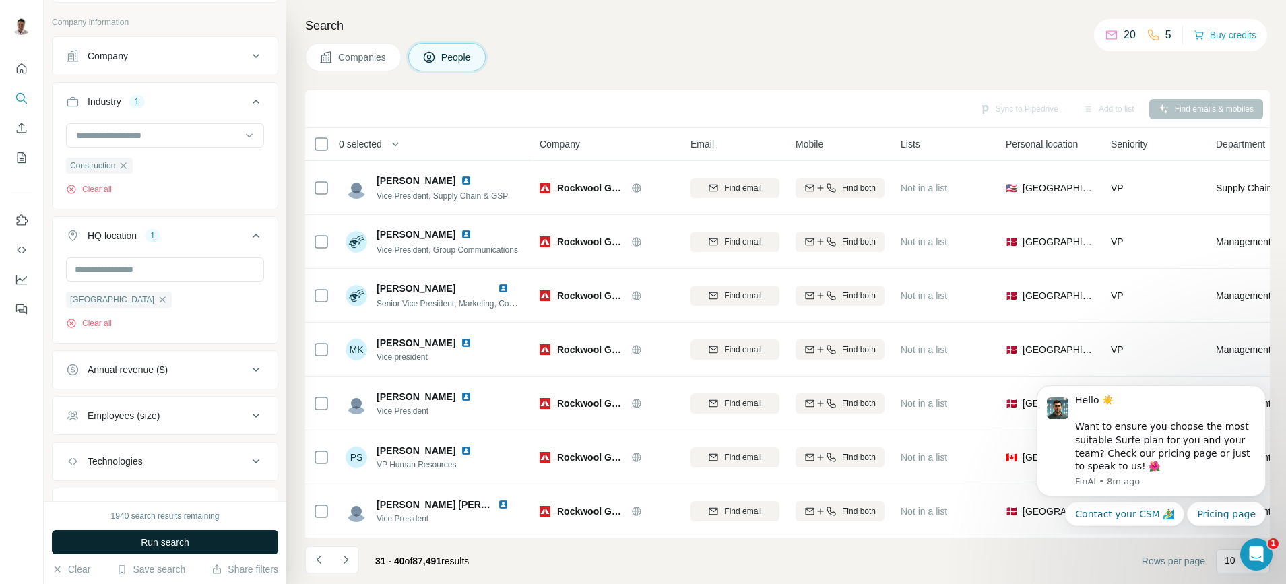
click at [184, 543] on span "Run search" at bounding box center [165, 541] width 48 height 13
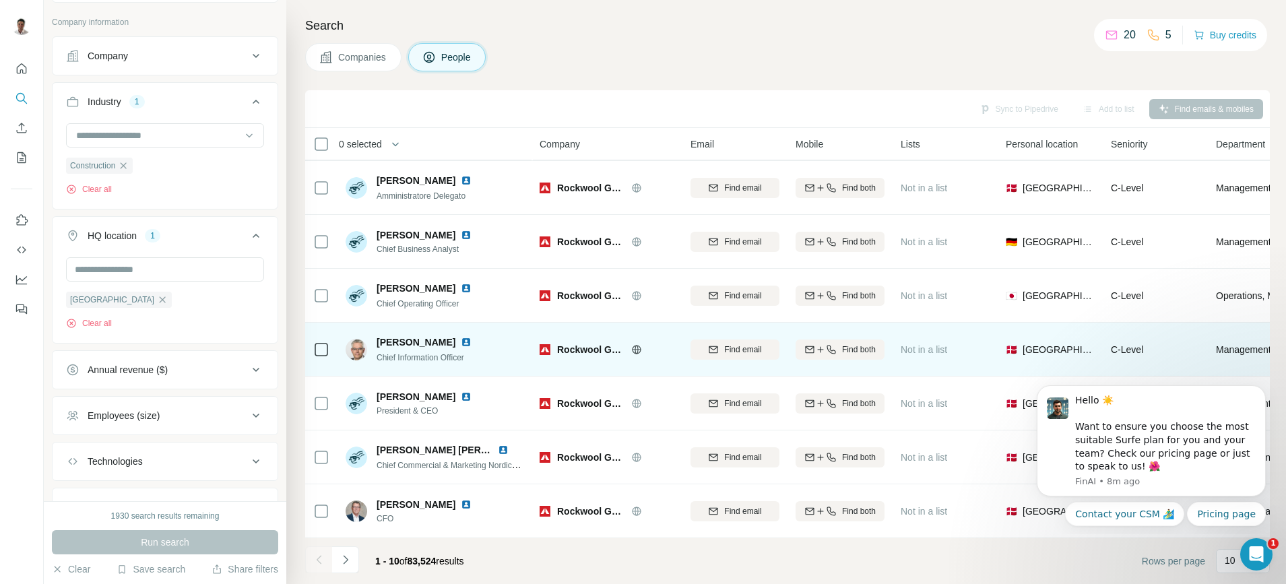
scroll to position [168, 0]
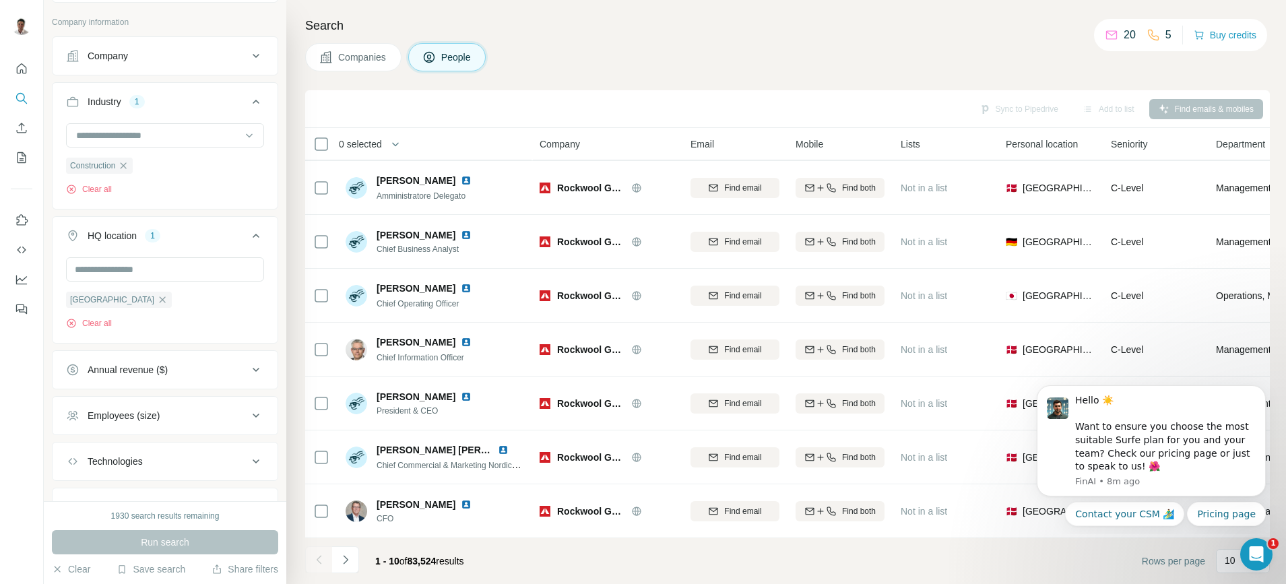
click at [163, 413] on div "Employees (size)" at bounding box center [157, 415] width 182 height 13
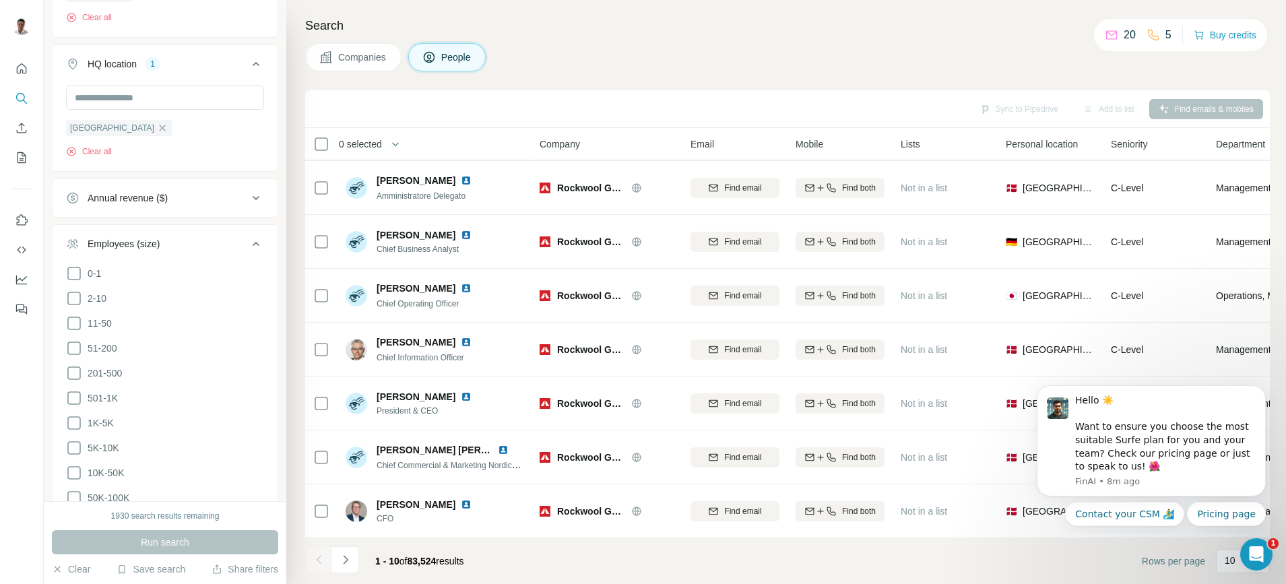
scroll to position [484, 0]
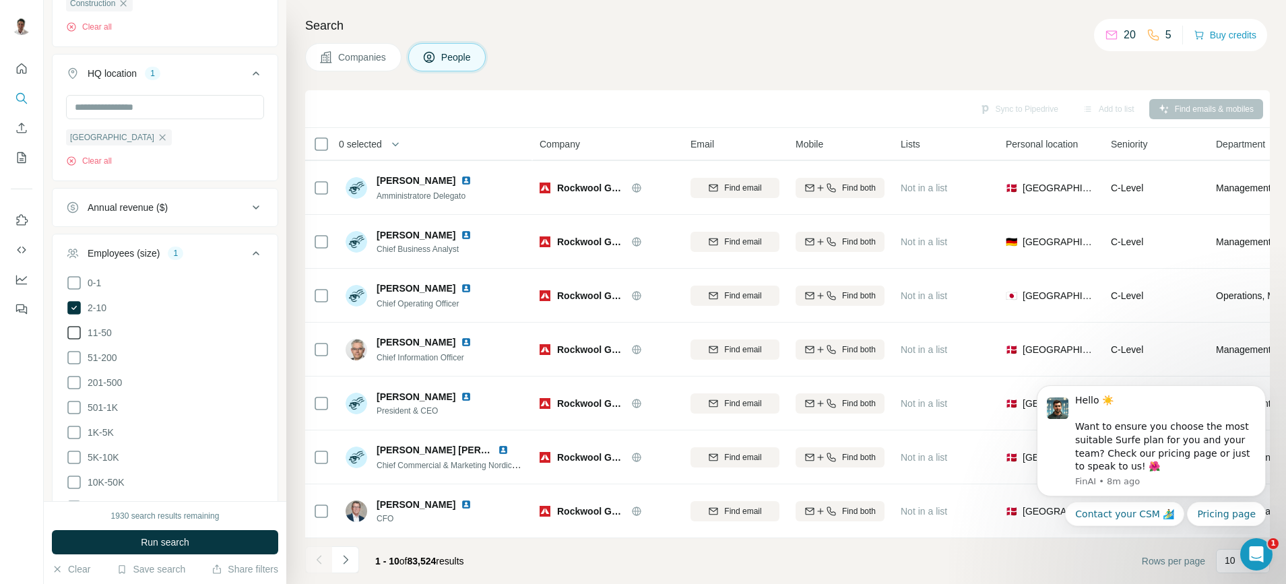
click at [81, 327] on icon at bounding box center [74, 333] width 16 height 16
click at [77, 350] on icon at bounding box center [74, 358] width 16 height 16
click at [75, 378] on icon at bounding box center [74, 382] width 16 height 16
click at [163, 539] on span "Run search" at bounding box center [165, 541] width 48 height 13
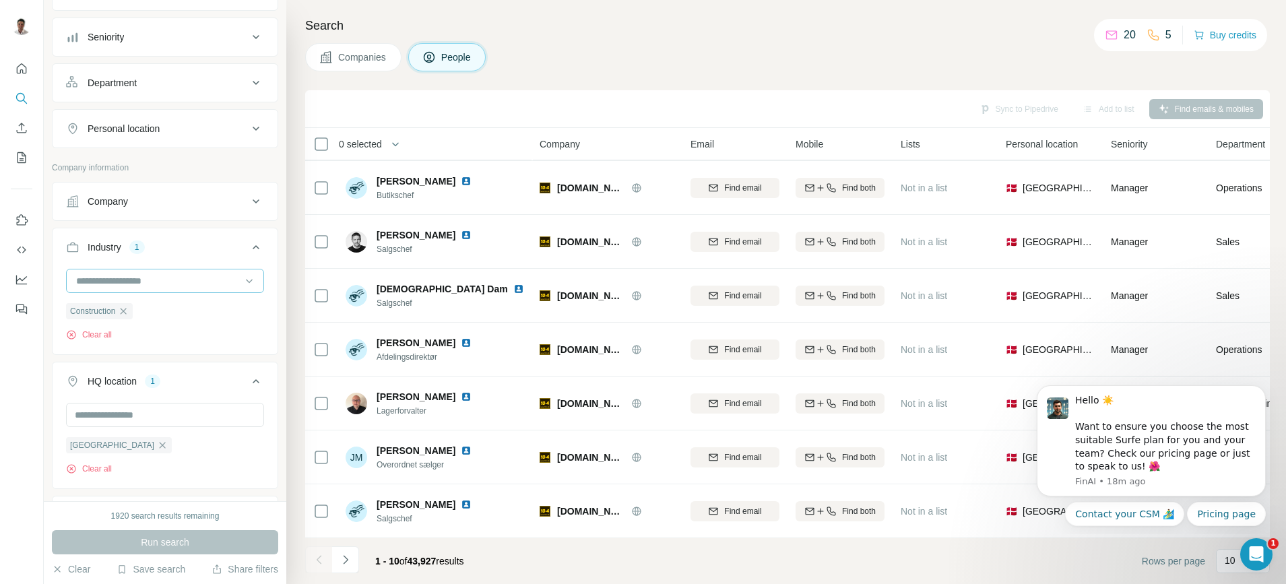
scroll to position [176, 0]
click at [172, 77] on div "Department" at bounding box center [157, 83] width 182 height 13
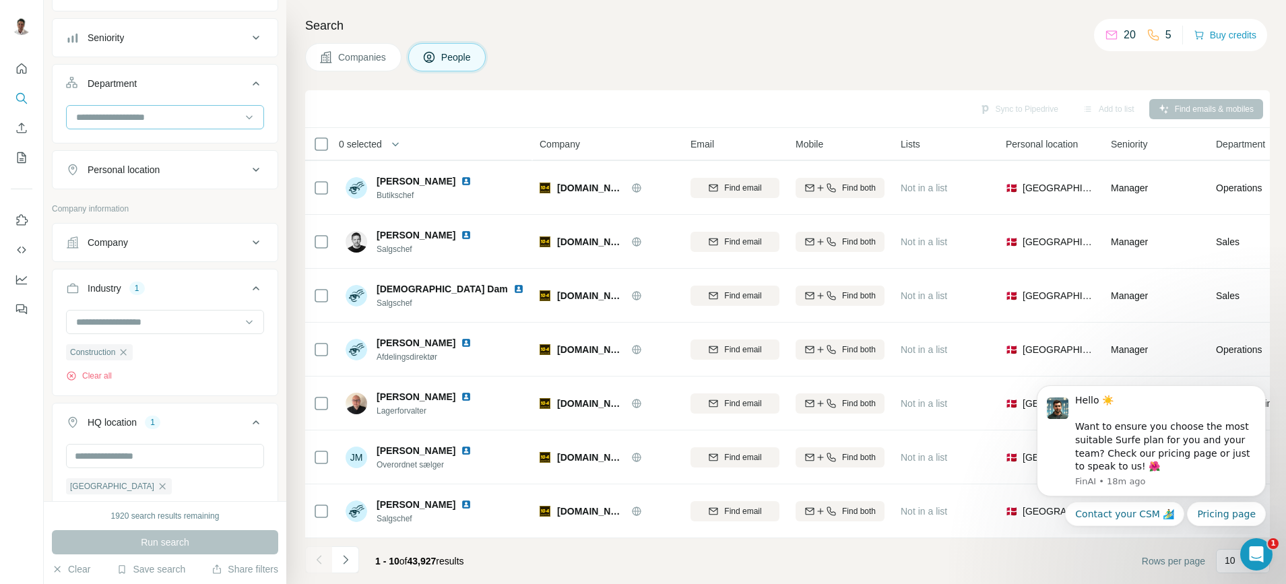
click at [142, 111] on input at bounding box center [158, 117] width 166 height 15
click at [145, 82] on div "Department" at bounding box center [157, 83] width 182 height 13
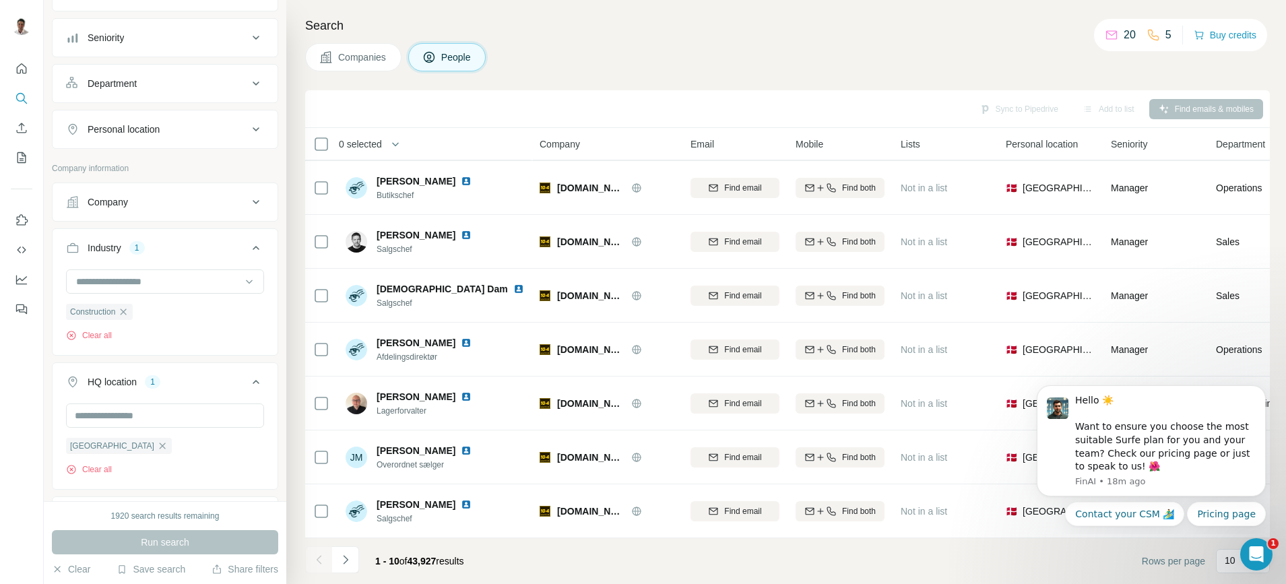
click at [137, 130] on div "Personal location" at bounding box center [124, 129] width 72 height 13
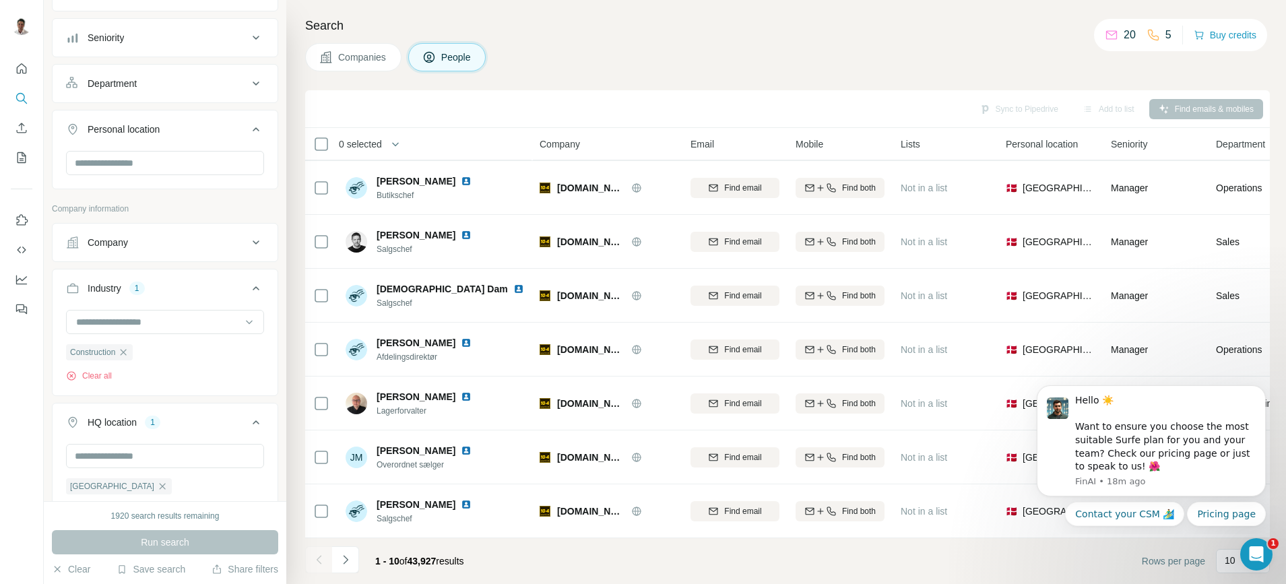
click at [137, 130] on div "Personal location" at bounding box center [124, 129] width 72 height 13
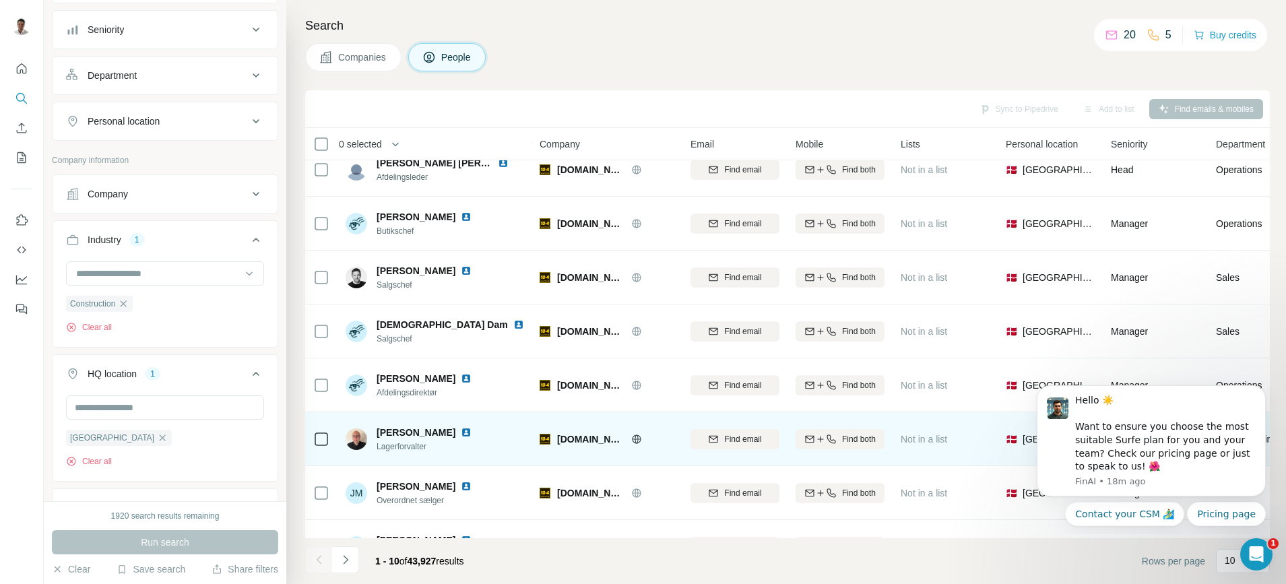
scroll to position [168, 0]
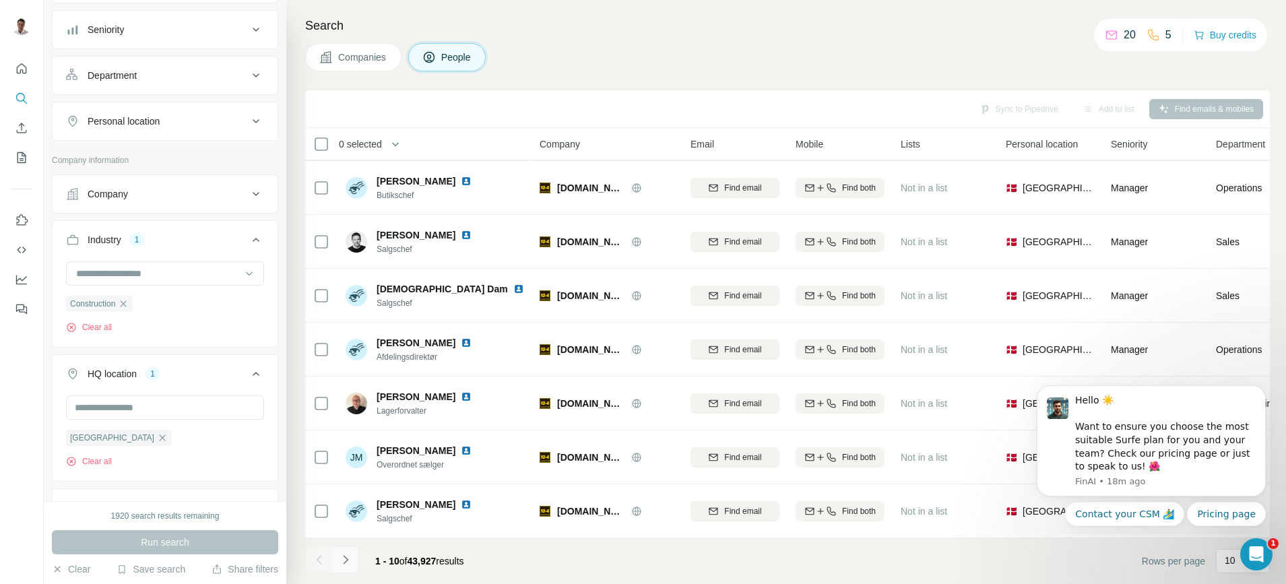
click at [340, 558] on icon "Navigate to next page" at bounding box center [345, 559] width 13 height 13
